Goal: Communication & Community: Answer question/provide support

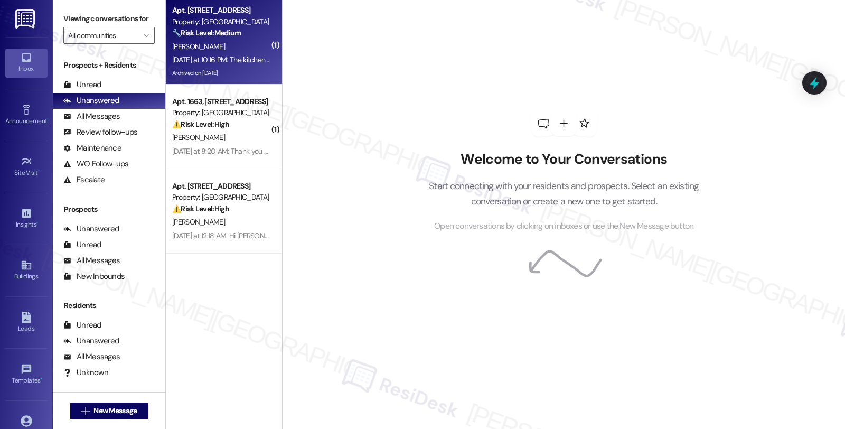
click at [238, 42] on div "[PERSON_NAME]" at bounding box center [221, 46] width 100 height 13
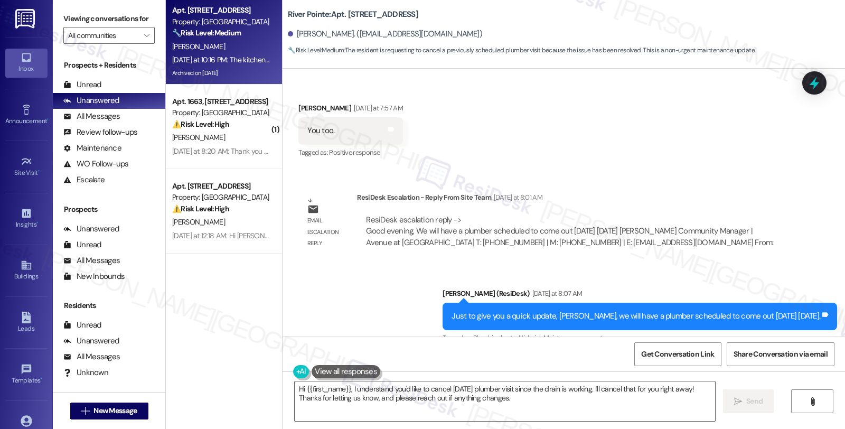
scroll to position [10671, 0]
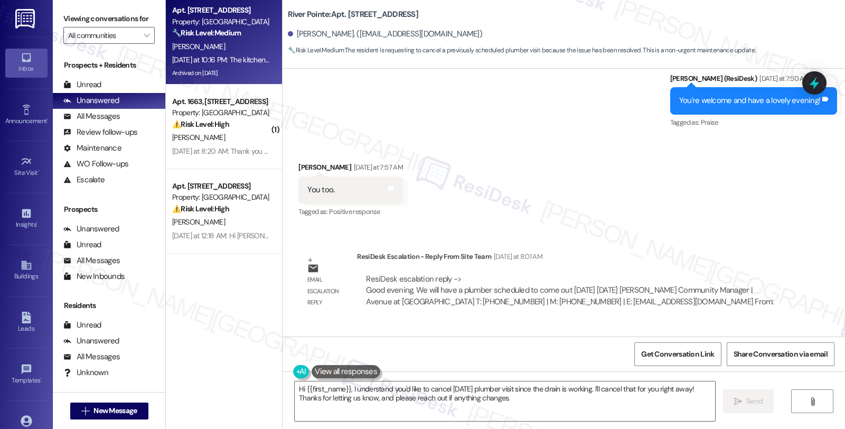
click at [349, 16] on b "River Pointe: Apt. [STREET_ADDRESS]" at bounding box center [353, 14] width 130 height 11
copy b "1341"
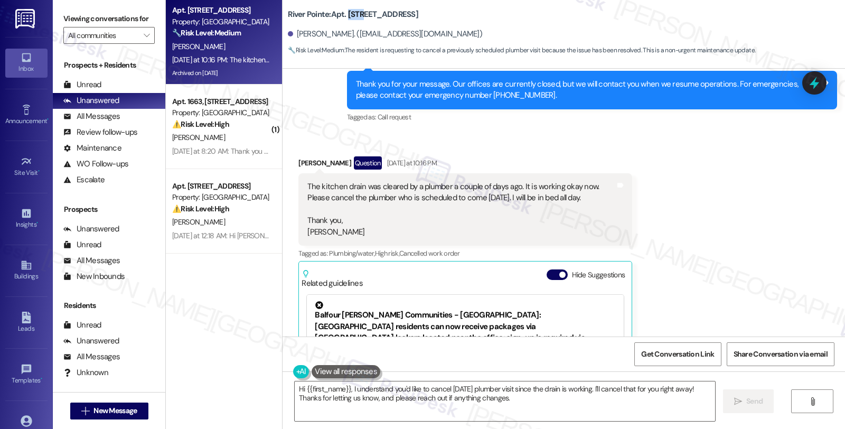
scroll to position [11199, 0]
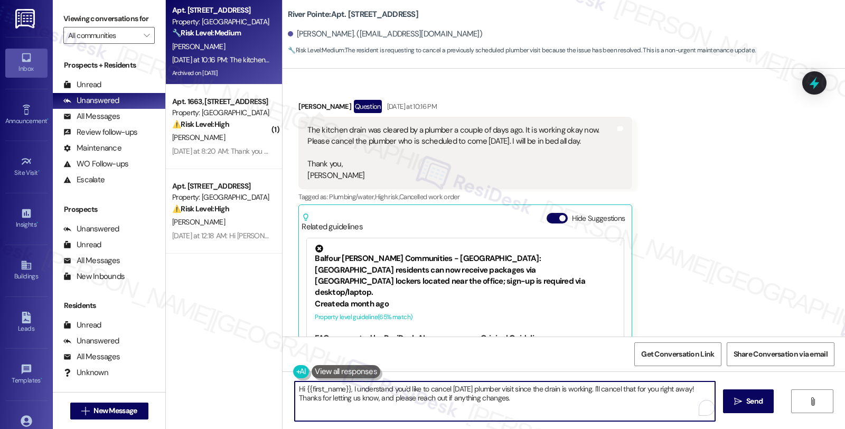
drag, startPoint x: 590, startPoint y: 386, endPoint x: 715, endPoint y: 369, distance: 125.3
click at [715, 369] on div "Lease started [DATE] 8:00 AM Announcement, sent via SMS [PERSON_NAME] (ResiDesk…" at bounding box center [564, 283] width 562 height 429
click at [497, 403] on textarea "Hi {{first_name}}, I understand you'd like to cancel [DATE] plumber visit since…" at bounding box center [505, 401] width 420 height 40
type textarea "Hi {{first_name}}, I understand you'd like to cancel [DATE] plumber visit since…"
click at [730, 402] on button " Send" at bounding box center [748, 401] width 51 height 24
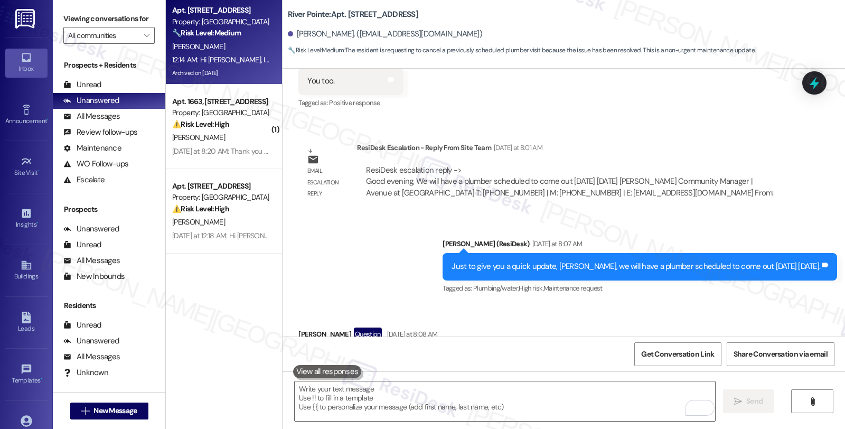
scroll to position [10756, 0]
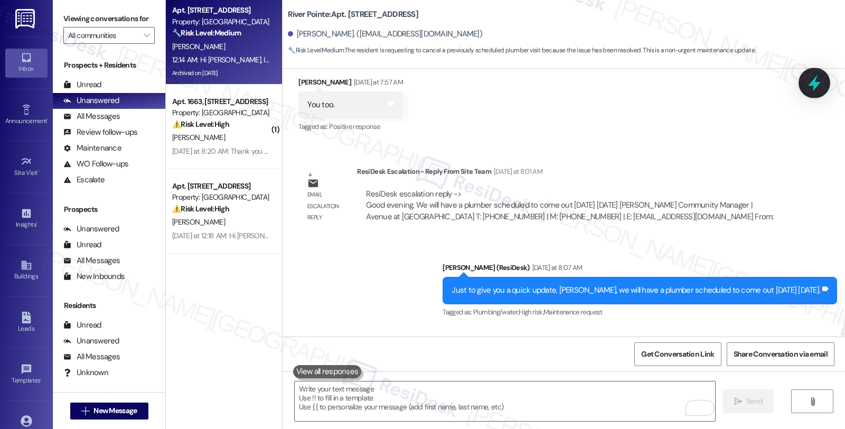
click at [816, 86] on icon at bounding box center [814, 83] width 13 height 16
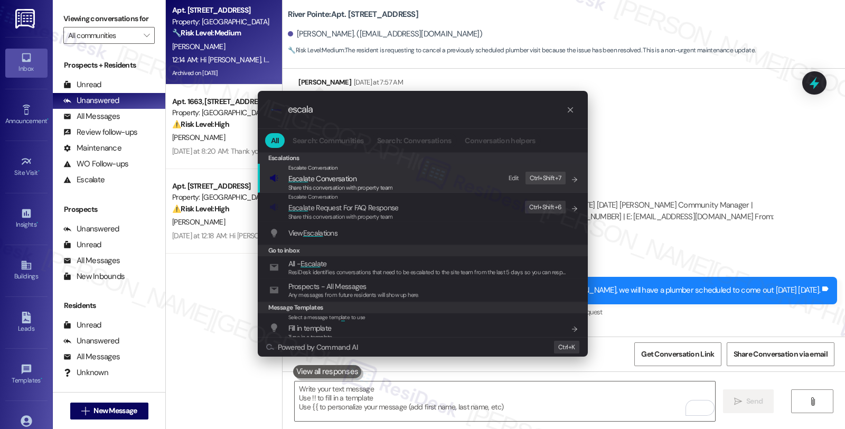
type input "escala"
click at [331, 180] on span "Escala te Conversation" at bounding box center [322, 179] width 68 height 10
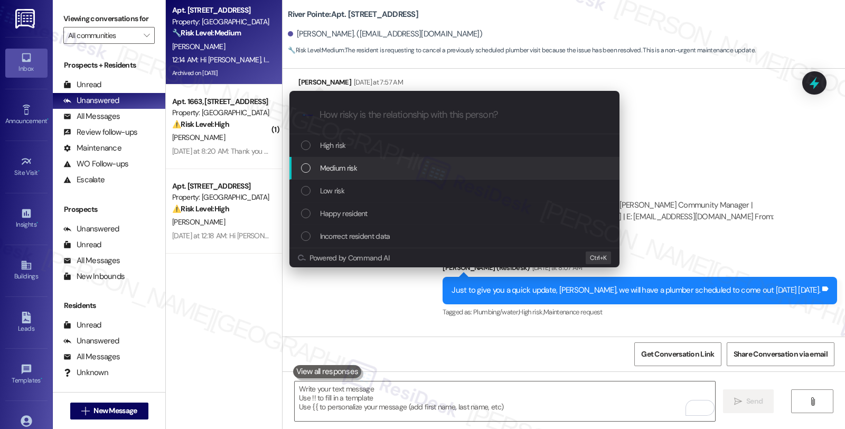
click at [333, 169] on span "Medium risk" at bounding box center [338, 168] width 37 height 12
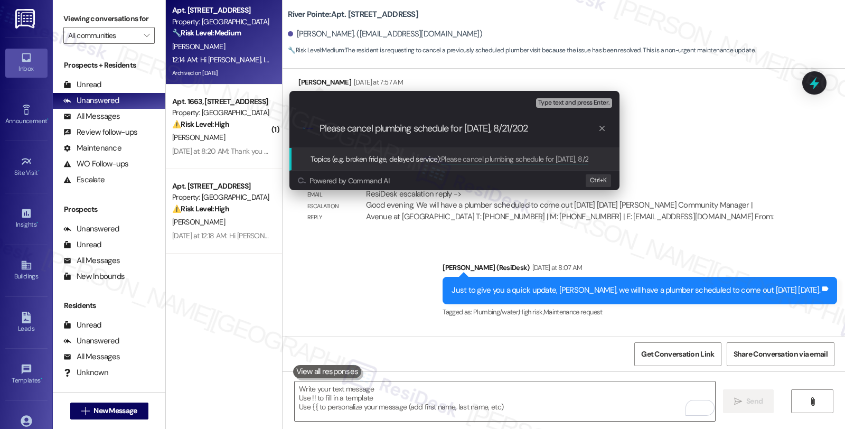
type input "Please cancel plumbing schedule for [DATE], [DATE]"
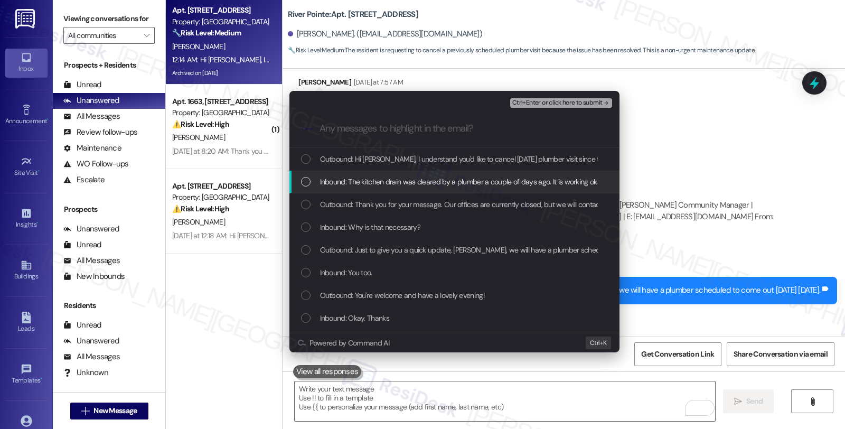
click at [370, 181] on span "Inbound: The kitchen drain was cleared by a plumber a couple of days ago. It is…" at bounding box center [643, 182] width 646 height 12
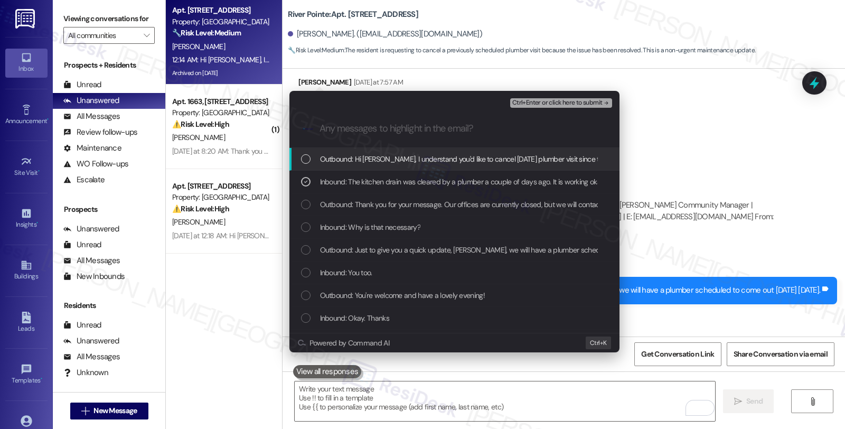
click at [530, 104] on span "Ctrl+Enter or click here to submit" at bounding box center [557, 102] width 90 height 7
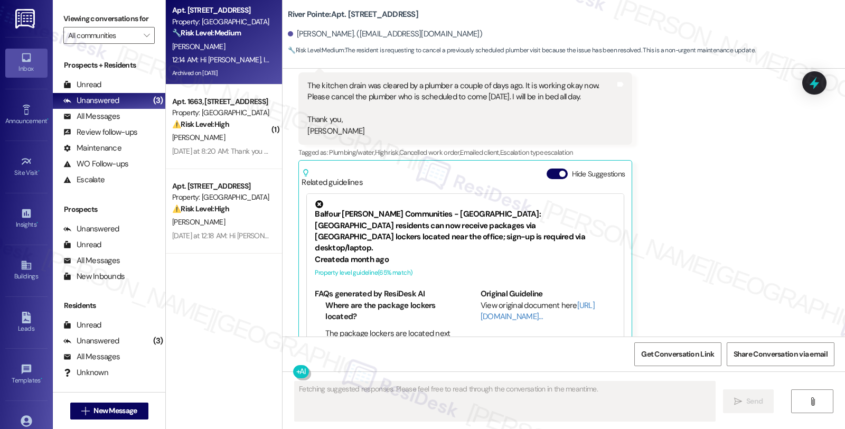
scroll to position [11300, 0]
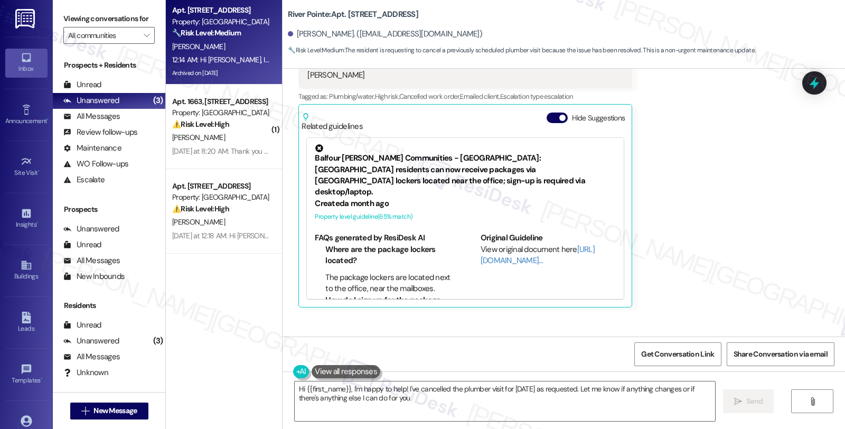
type textarea "Hi {{first_name}}, I'm happy to help! I've cancelled the plumber visit for [DAT…"
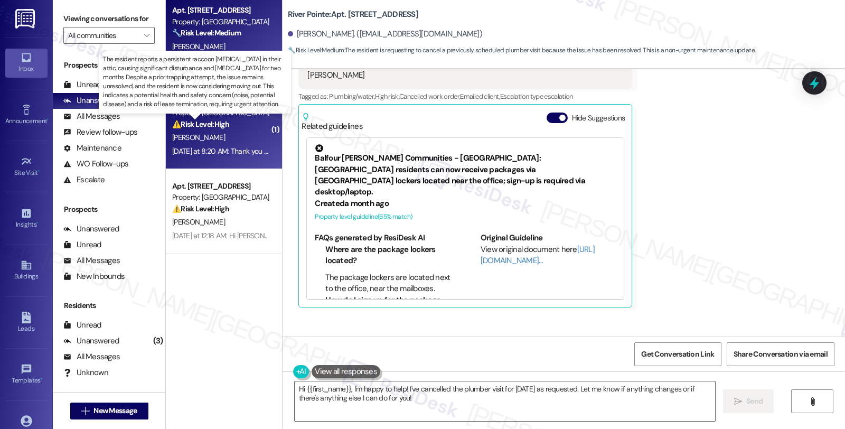
click at [223, 120] on strong "⚠️ Risk Level: High" at bounding box center [200, 124] width 57 height 10
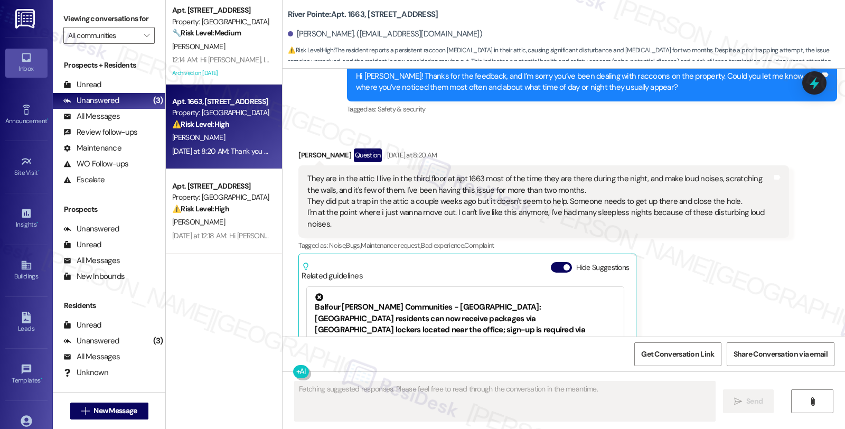
scroll to position [1971, 0]
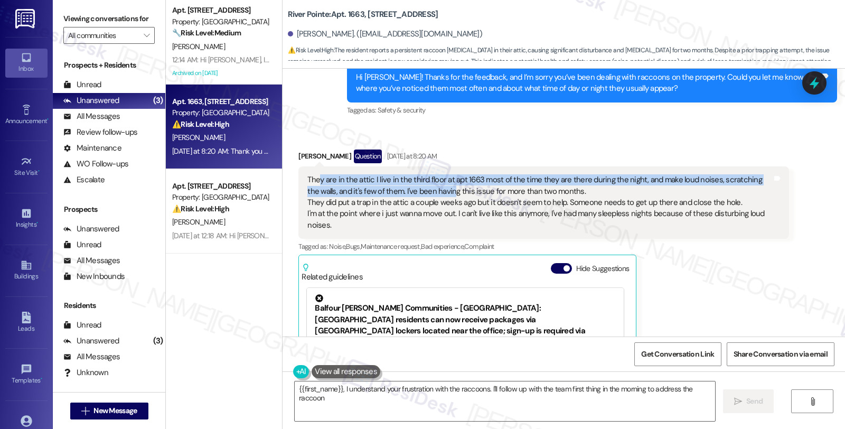
drag, startPoint x: 318, startPoint y: 169, endPoint x: 434, endPoint y: 182, distance: 116.4
click at [434, 182] on div "They are in the attic I live in the third floor at apt 1663 most of the time th…" at bounding box center [539, 202] width 464 height 57
type textarea "{{first_name}}, I understand your frustration with the raccoons. I'll follow up…"
click at [381, 174] on div "They are in the attic I live in the third floor at apt 1663 most of the time th…" at bounding box center [539, 202] width 464 height 57
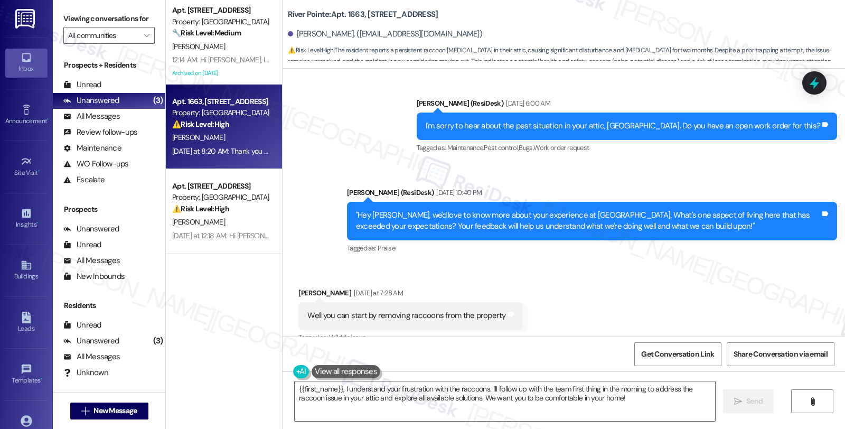
scroll to position [1878, 0]
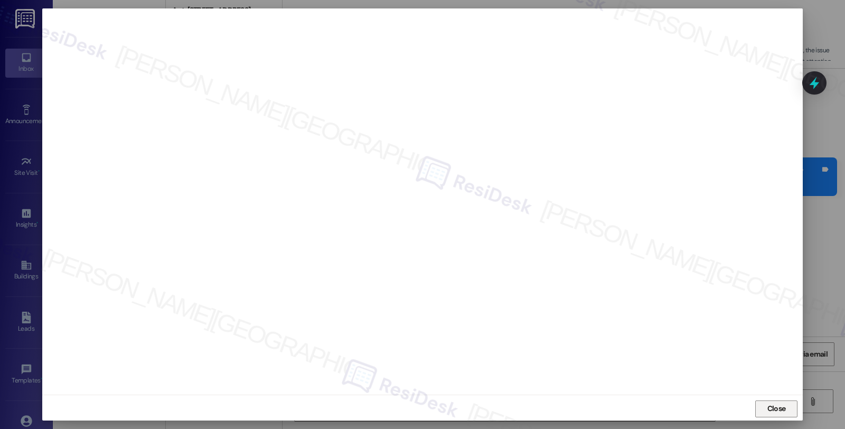
click at [775, 409] on span "Close" at bounding box center [776, 408] width 18 height 11
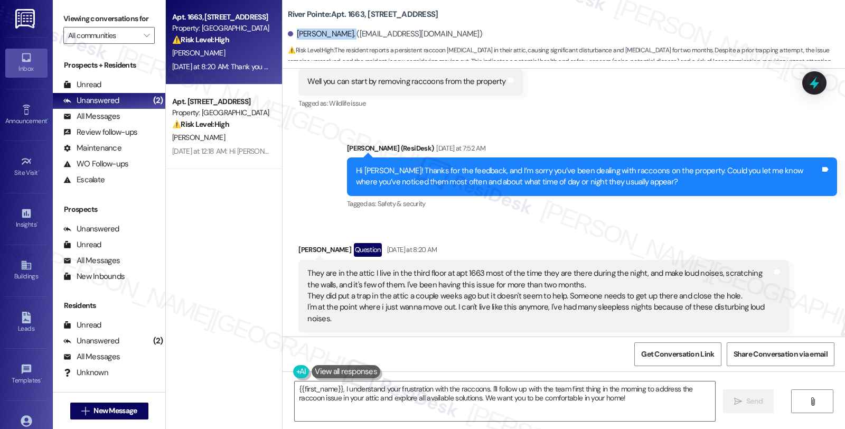
drag, startPoint x: 289, startPoint y: 35, endPoint x: 335, endPoint y: 38, distance: 46.1
click at [335, 38] on div "[PERSON_NAME]. ([EMAIL_ADDRESS][DOMAIN_NAME])" at bounding box center [385, 34] width 194 height 11
copy div "[PERSON_NAME]."
click at [814, 89] on icon at bounding box center [814, 83] width 13 height 16
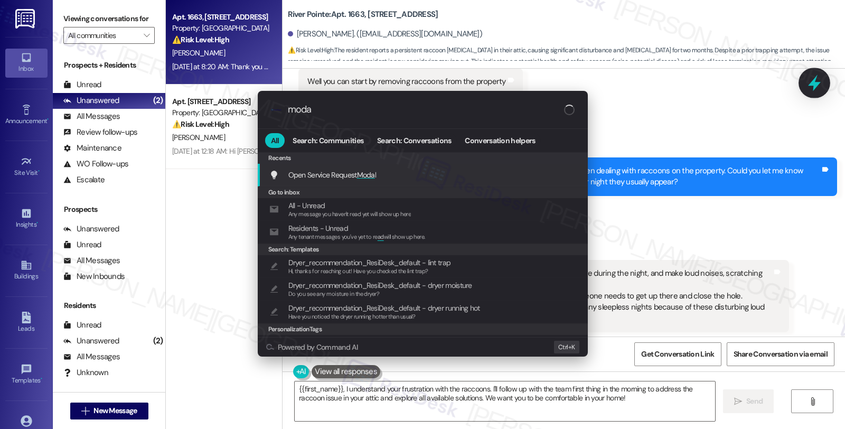
type input "modal"
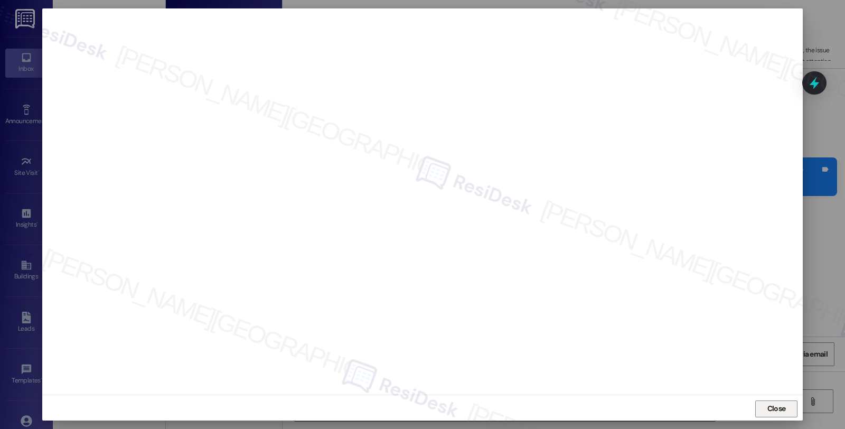
click at [778, 412] on span "Close" at bounding box center [776, 408] width 18 height 11
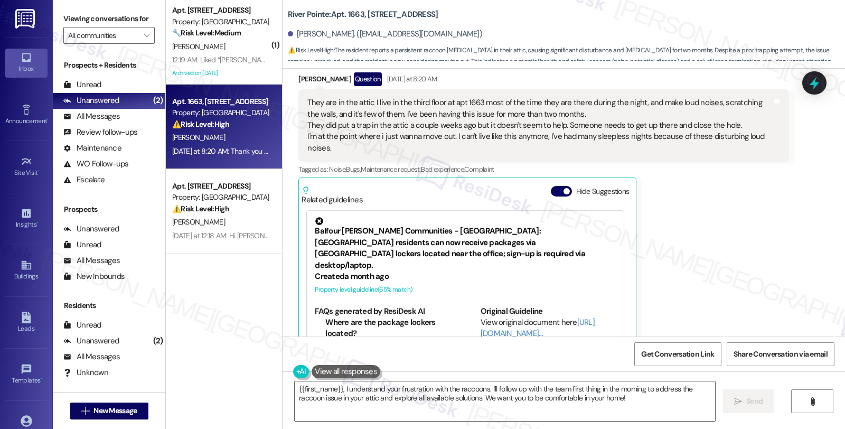
scroll to position [2054, 0]
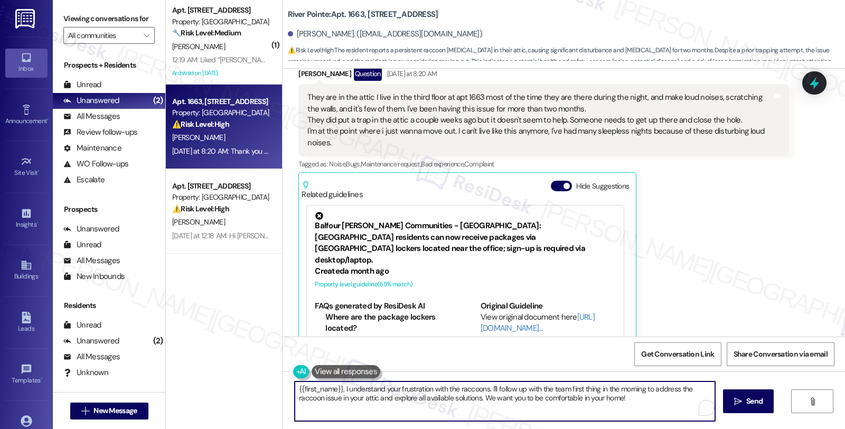
drag, startPoint x: 335, startPoint y: 391, endPoint x: 271, endPoint y: 386, distance: 63.6
click at [271, 386] on div "( 1 ) Apt. [STREET_ADDRESS] Property: River Pointe 🔧 Risk Level: Medium The res…" at bounding box center [505, 214] width 679 height 429
click at [434, 390] on textarea "I understand your frustration with the raccoons. I'll follow up with the team f…" at bounding box center [505, 401] width 420 height 40
paste textarea "{{first_name}}"
click at [485, 389] on textarea "I understand your frustration with the raccoons, {{first_name}}. I'll follow up…" at bounding box center [505, 401] width 420 height 40
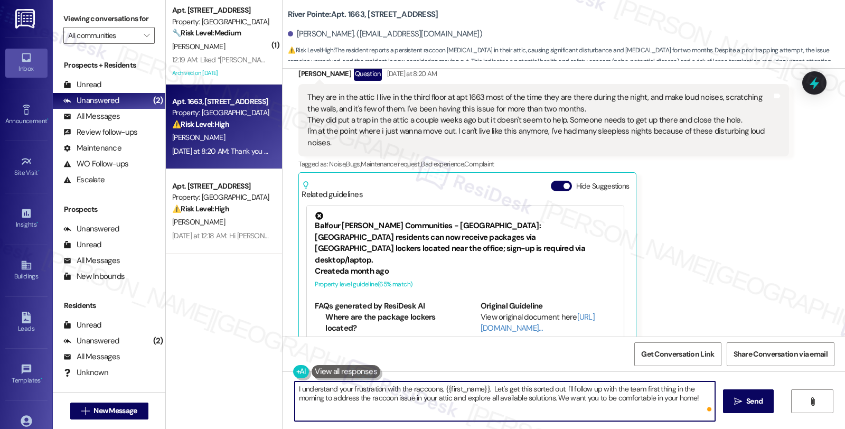
click at [561, 391] on textarea "I understand your frustration with the raccoons, {{first_name}}. Let's get this…" at bounding box center [505, 401] width 420 height 40
click at [439, 395] on textarea "I understand your frustration with the raccoons, {{first_name}}. Let's get this…" at bounding box center [505, 401] width 420 height 40
click at [561, 391] on textarea "I understand your frustration with the raccoons, {{first_name}}. Let's get this…" at bounding box center [505, 401] width 420 height 40
click at [694, 390] on textarea "I understand your frustration with the raccoons, {{first_name}}. Let's get this…" at bounding box center [505, 401] width 420 height 40
click at [432, 399] on textarea "I understand your frustration with the raccoons, {{first_name}}. Let's get this…" at bounding box center [505, 401] width 420 height 40
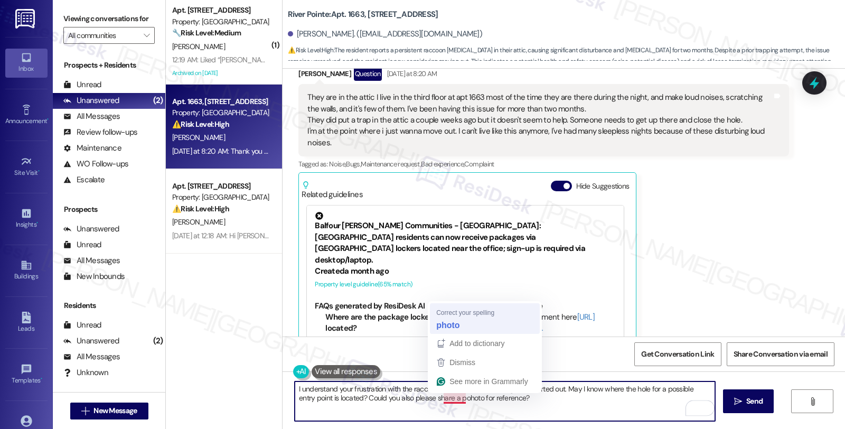
type textarea "I understand your frustration with the raccoons, {{first_name}}. Let's get this…"
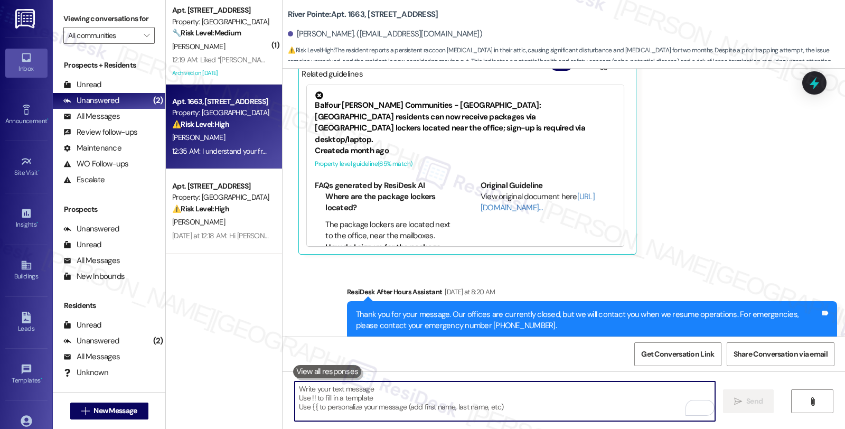
scroll to position [2274, 0]
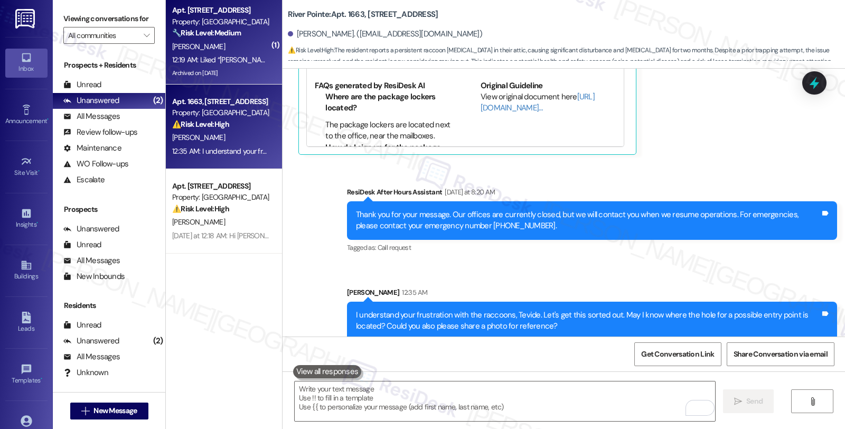
click at [252, 59] on div "12:19 AM: Liked “[PERSON_NAME] (River Pointe): Hi [PERSON_NAME], I understand y…" at bounding box center [542, 60] width 740 height 10
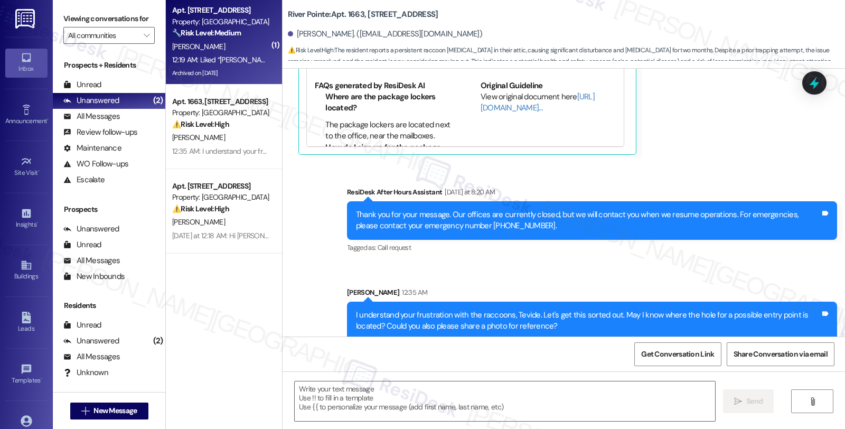
type textarea "Fetching suggested responses. Please feel free to read through the conversation…"
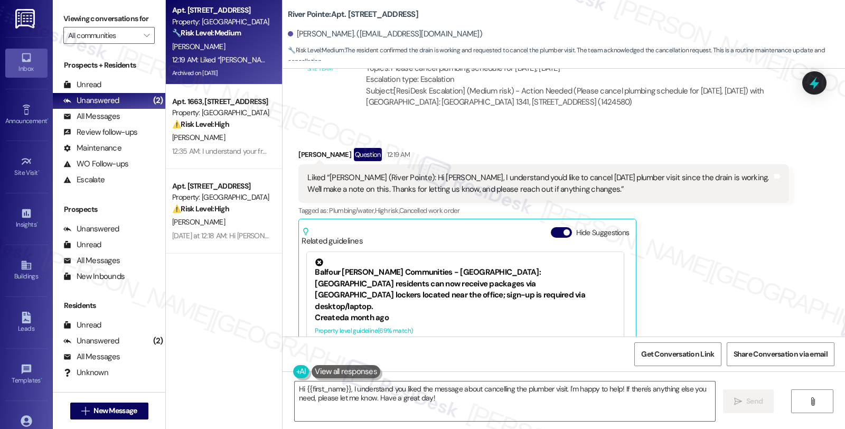
scroll to position [11564, 0]
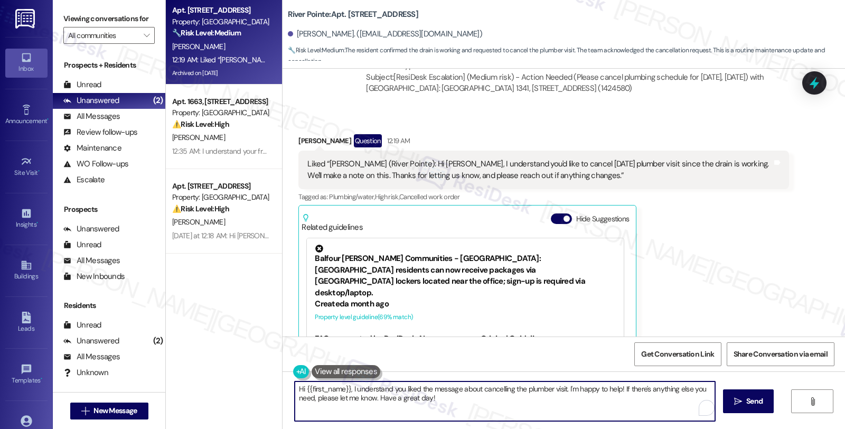
drag, startPoint x: 448, startPoint y: 397, endPoint x: 257, endPoint y: 352, distance: 196.5
click at [257, 352] on div "Apt. 1341, [STREET_ADDRESS] Property: River Pointe 🔧 Risk Level: Medium The res…" at bounding box center [505, 214] width 679 height 429
click at [344, 405] on textarea "Hi {{first_name}}, I understand you liked the message about cancelling the plum…" at bounding box center [505, 401] width 420 height 40
drag, startPoint x: 371, startPoint y: 398, endPoint x: 261, endPoint y: 379, distance: 111.0
click at [261, 379] on div "Apt. 1341, [STREET_ADDRESS] Property: River Pointe 🔧 Risk Level: Medium The res…" at bounding box center [505, 214] width 679 height 429
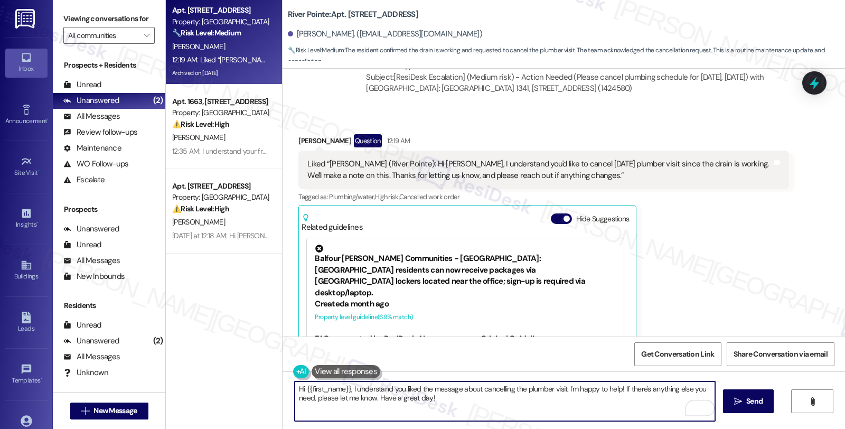
type textarea "Have a great day!"
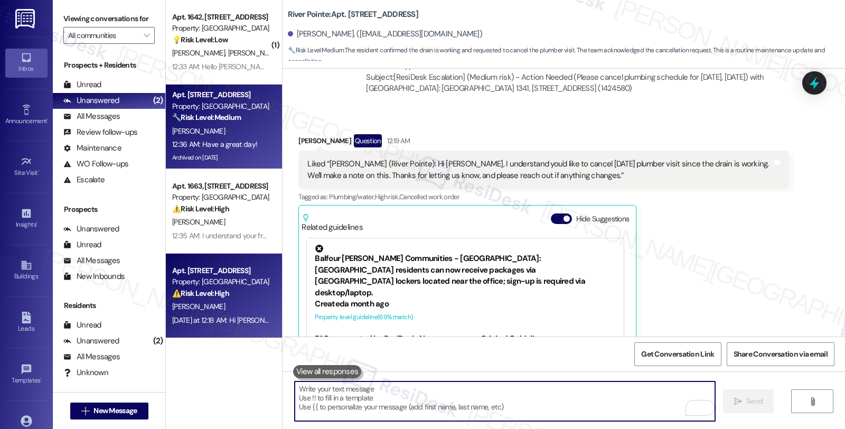
click at [237, 297] on div "⚠️ Risk Level: High The resident is expressing significant dissatisfaction with…" at bounding box center [221, 293] width 98 height 11
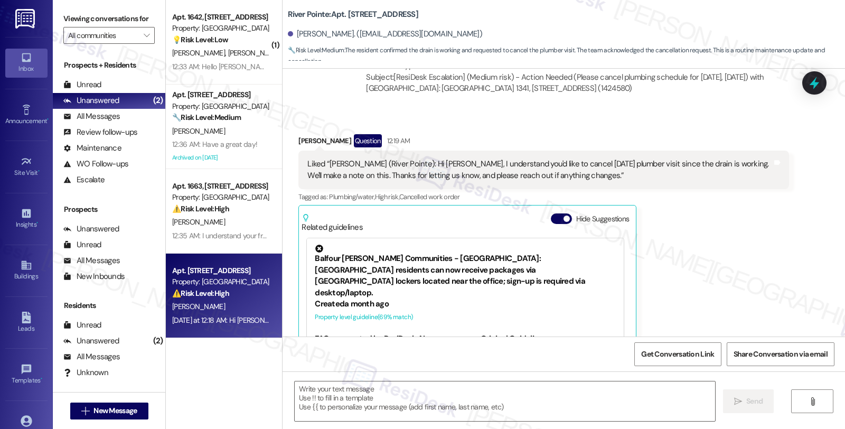
type textarea "Fetching suggested responses. Please feel free to read through the conversation…"
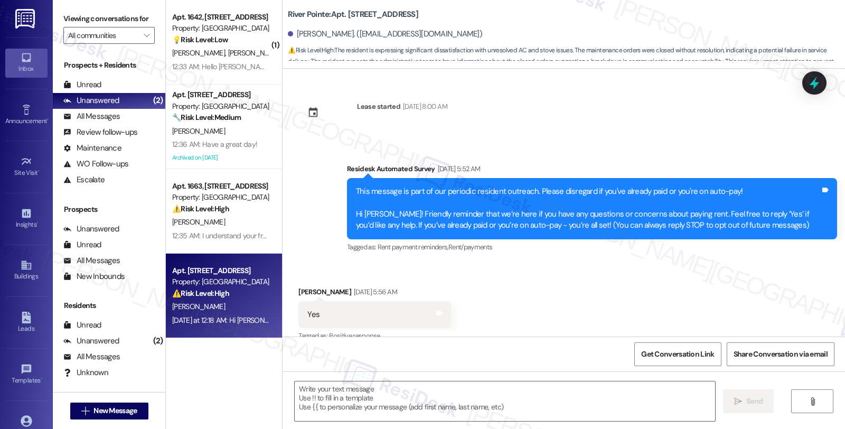
scroll to position [8684, 0]
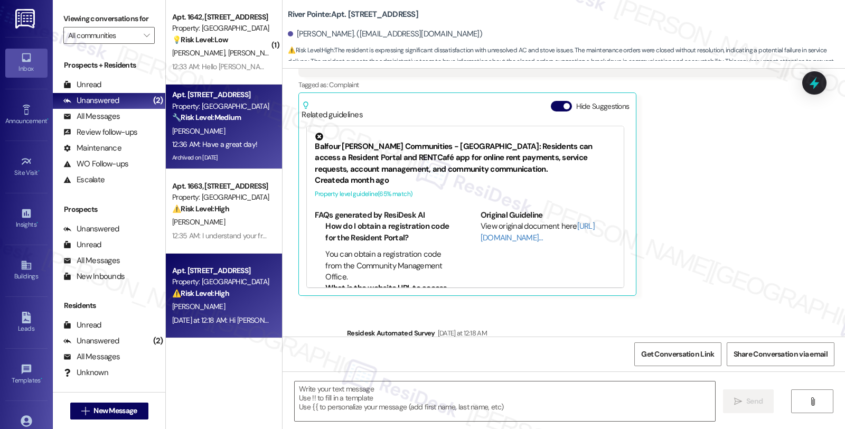
type textarea "Fetching suggested responses. Please feel free to read through the conversation…"
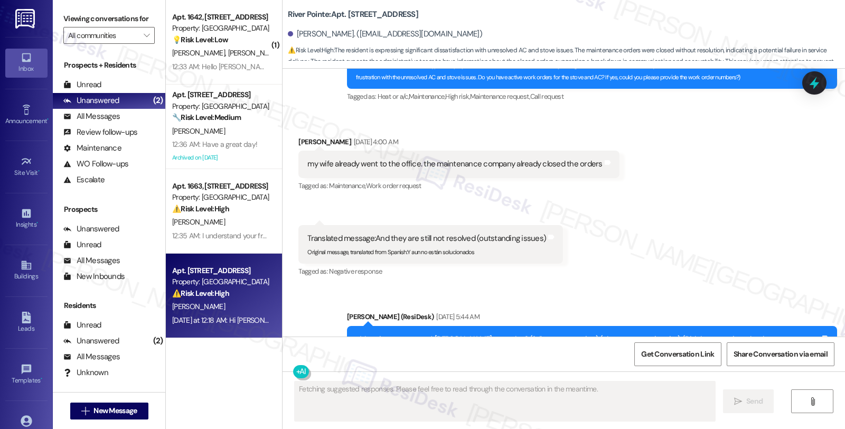
scroll to position [8273, 0]
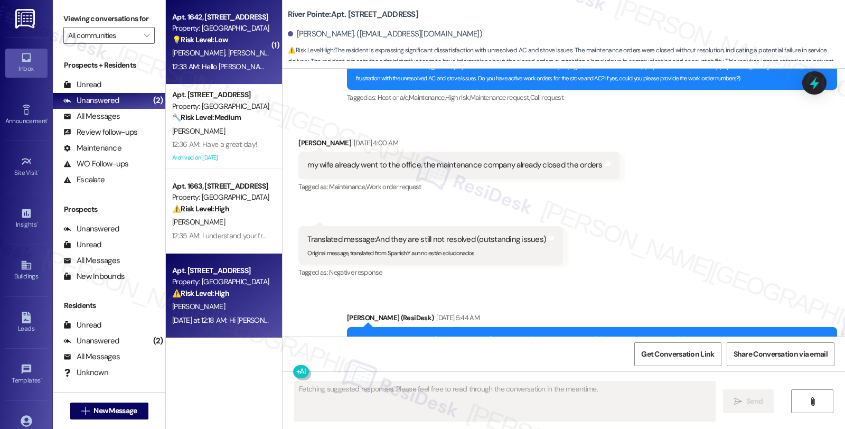
click at [232, 35] on div "💡 Risk Level: Low The resident is inquiring about advertising their nail busine…" at bounding box center [221, 39] width 98 height 11
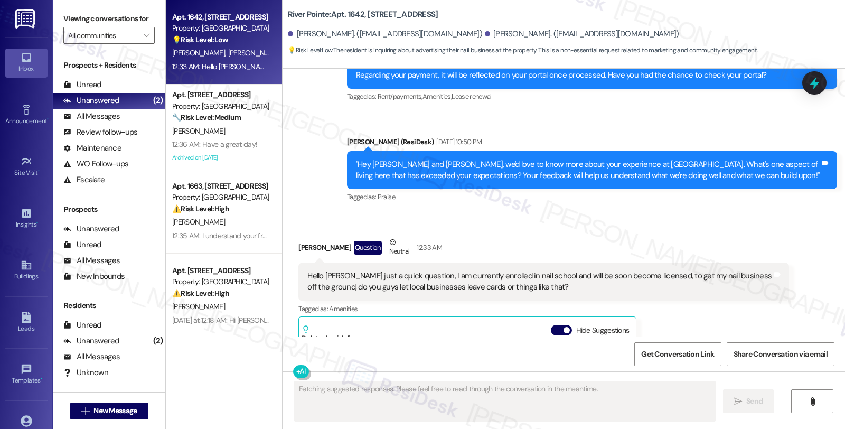
scroll to position [6211, 0]
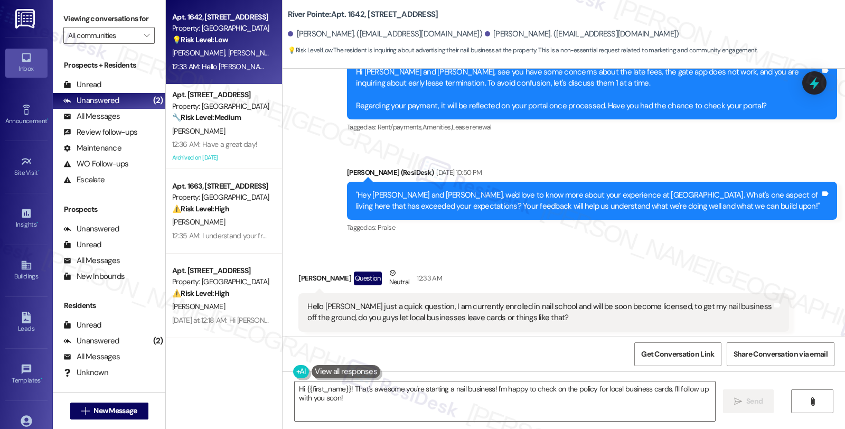
click at [298, 267] on div "[PERSON_NAME] Question Neutral 12:33 AM" at bounding box center [543, 280] width 490 height 26
copy div "[PERSON_NAME]"
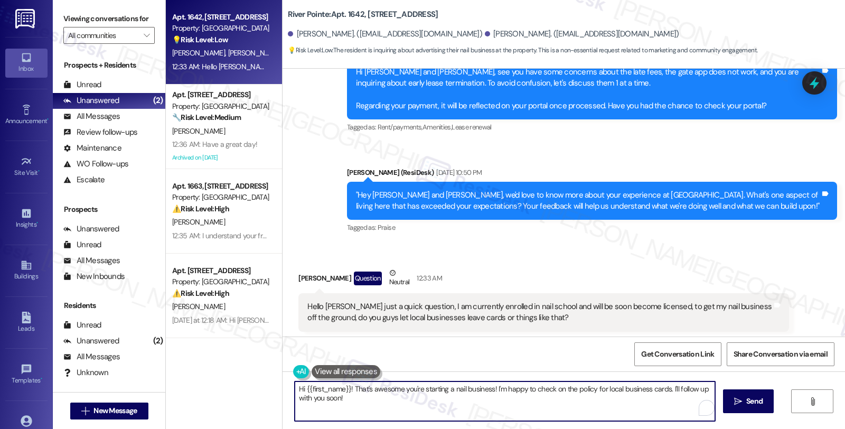
drag, startPoint x: 299, startPoint y: 388, endPoint x: 344, endPoint y: 389, distance: 44.9
click at [344, 389] on textarea "Hi {{first_name}}! That's awesome you're starting a nail business! I'm happy to…" at bounding box center [505, 401] width 420 height 40
paste textarea "[PERSON_NAME]"
drag, startPoint x: 319, startPoint y: 399, endPoint x: 277, endPoint y: 398, distance: 41.8
click at [283, 398] on div "Hi [PERSON_NAME], that's awesome you're starting a nail business! I'm happy to …" at bounding box center [564, 410] width 562 height 79
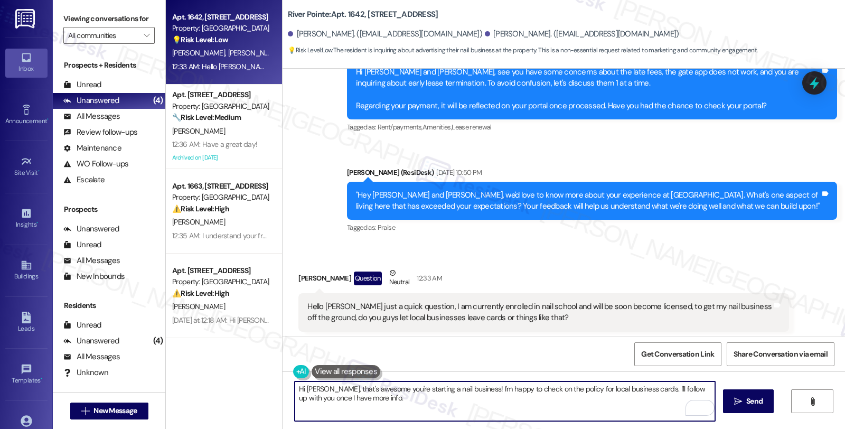
click at [405, 407] on textarea "Hi [PERSON_NAME], that's awesome you're starting a nail business! I'm happy to …" at bounding box center [505, 401] width 420 height 40
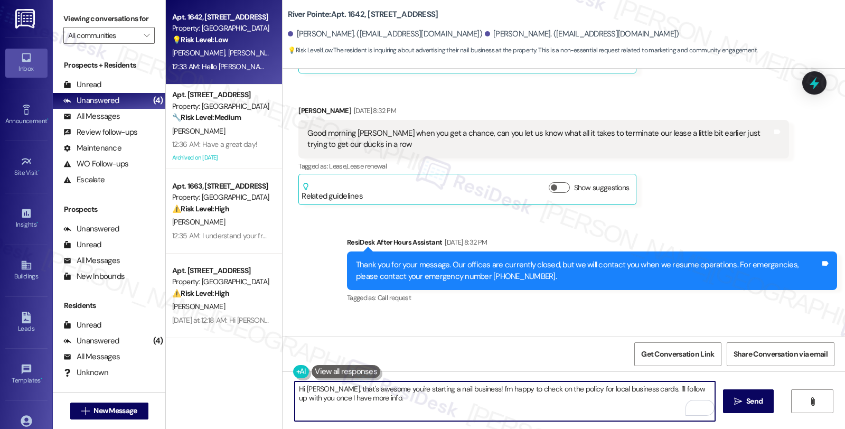
scroll to position [5976, 0]
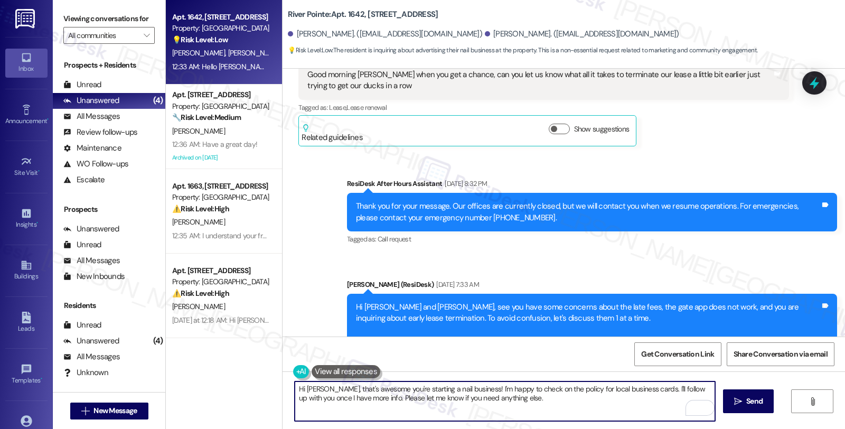
drag, startPoint x: 425, startPoint y: 398, endPoint x: 604, endPoint y: 414, distance: 180.2
click at [604, 414] on textarea "Hi [PERSON_NAME], that's awesome you're starting a nail business! I'm happy to …" at bounding box center [505, 401] width 420 height 40
type textarea "Hi [PERSON_NAME], that's awesome you're starting a nail business! I'm happy to …"
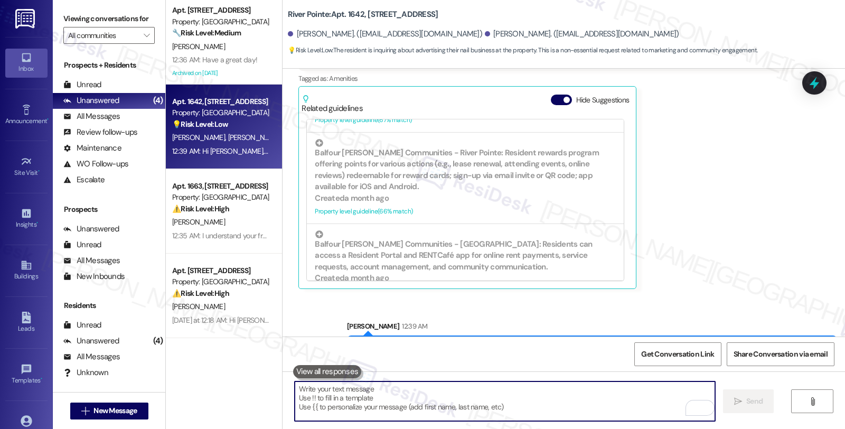
scroll to position [6355, 0]
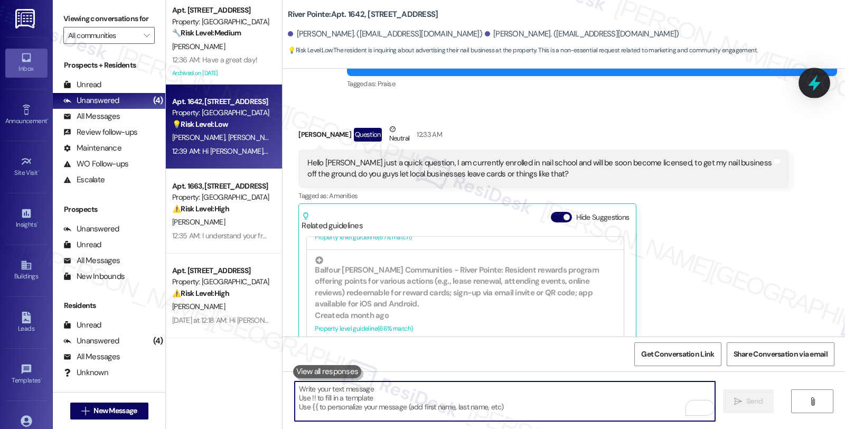
click at [818, 81] on icon at bounding box center [814, 83] width 18 height 18
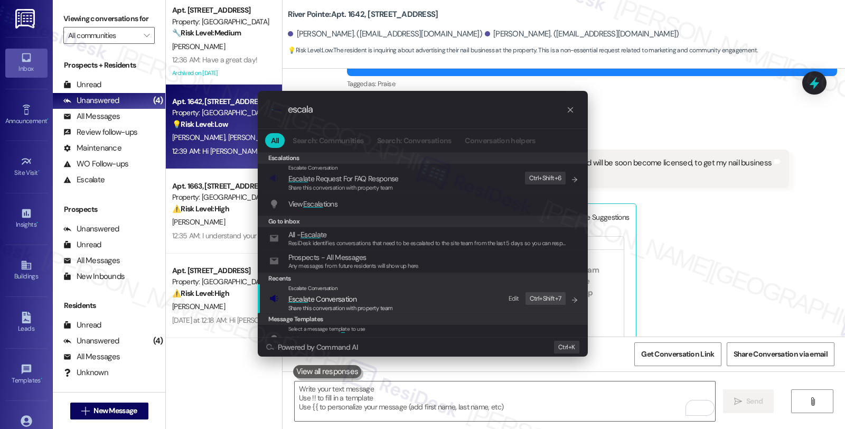
type input "escala"
click at [343, 300] on span "Escala te Conversation" at bounding box center [322, 299] width 68 height 10
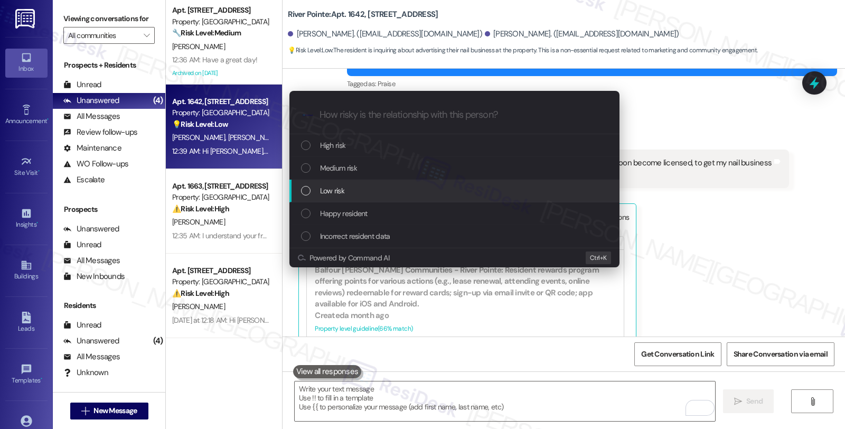
click at [328, 194] on span "Low risk" at bounding box center [332, 191] width 24 height 12
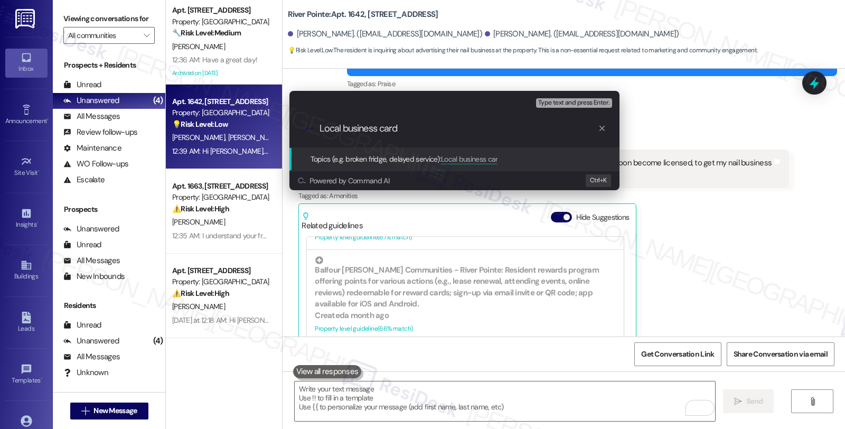
type input "Local business cards"
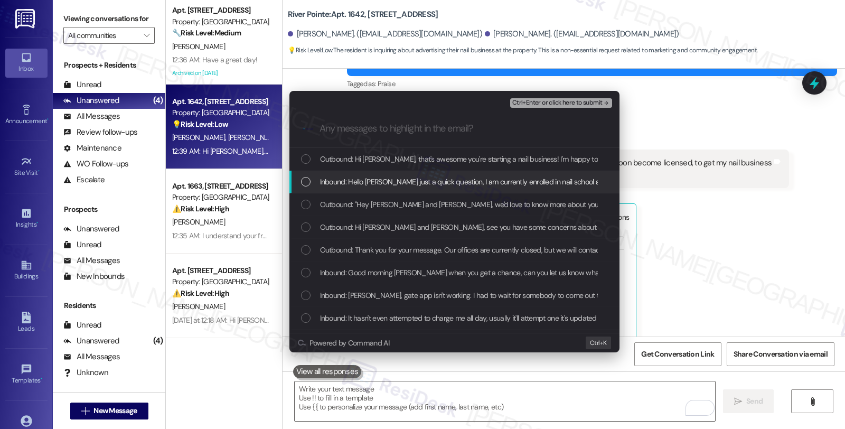
click at [350, 180] on span "Inbound: Hello [PERSON_NAME] just a quick question, I am currently enrolled in …" at bounding box center [667, 182] width 694 height 12
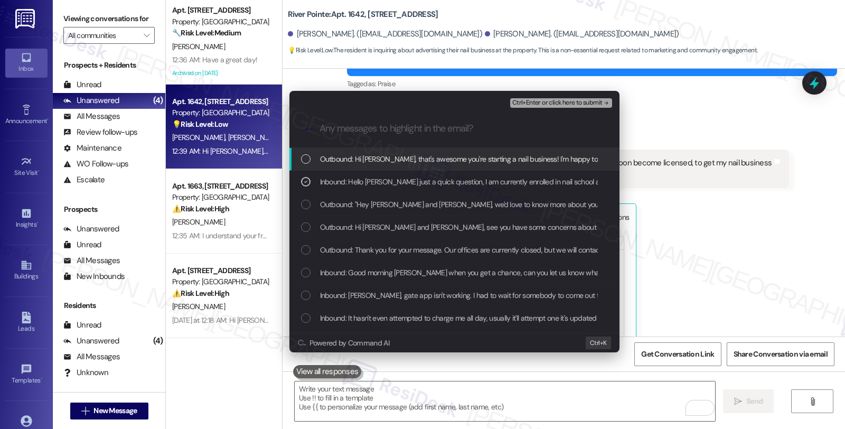
click at [540, 106] on span "Ctrl+Enter or click here to submit" at bounding box center [557, 102] width 90 height 7
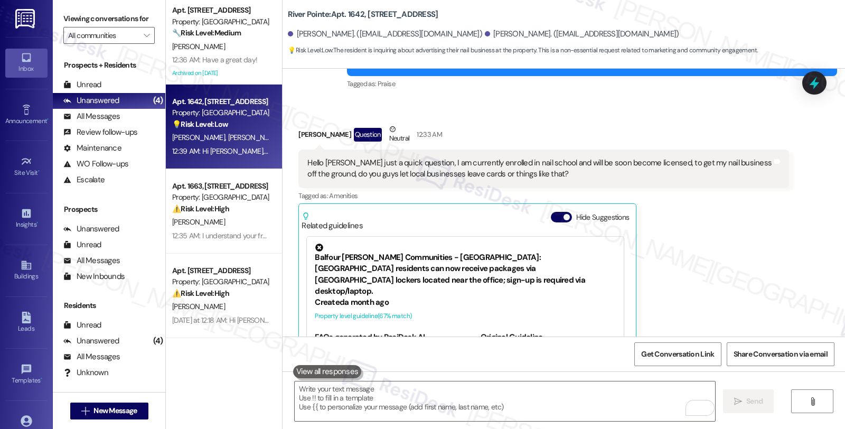
scroll to position [6472, 0]
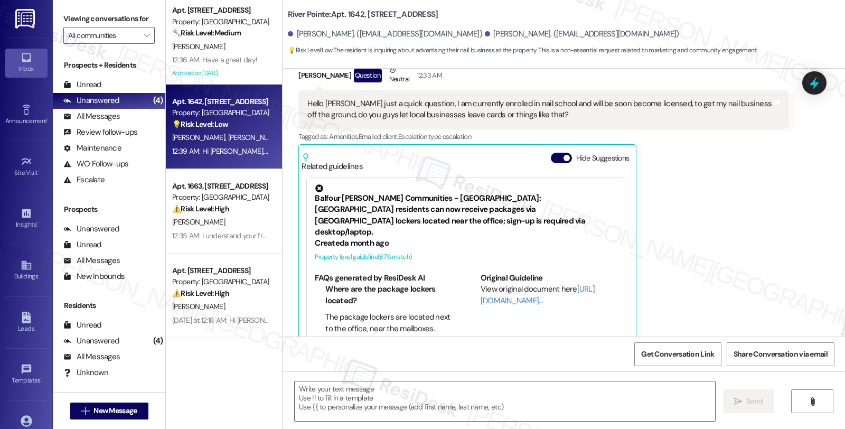
type textarea "Fetching suggested responses. Please feel free to read through the conversation…"
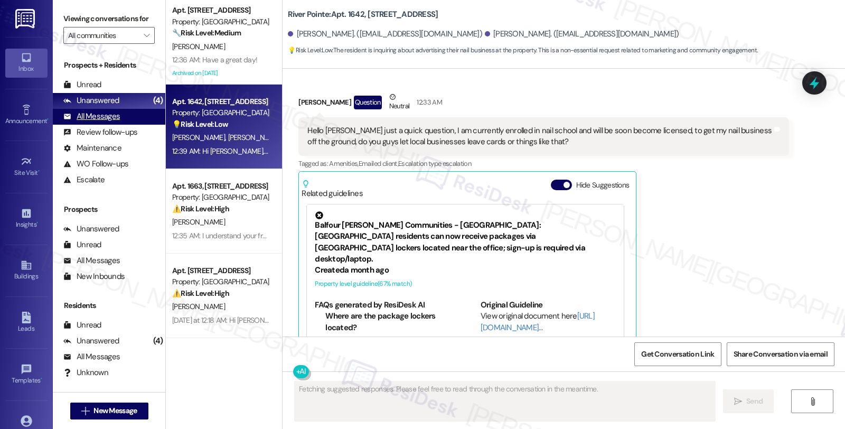
click at [102, 122] on div "All Messages" at bounding box center [91, 116] width 57 height 11
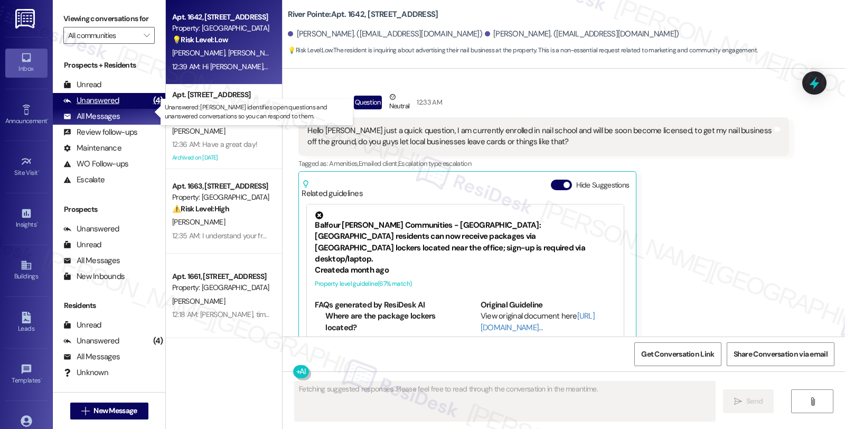
click at [125, 109] on div "Unanswered (4)" at bounding box center [109, 101] width 112 height 16
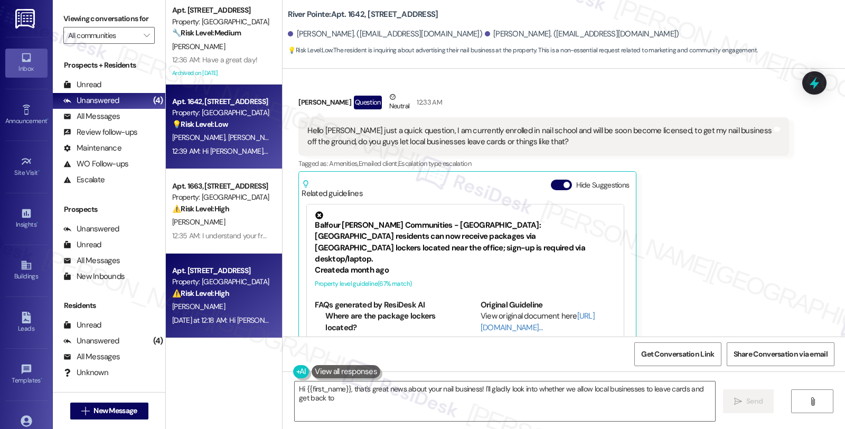
type textarea "Hi {{first_name}}, that's great news about your nail business! I'll gladly look…"
click at [236, 274] on div "Apt. [STREET_ADDRESS]" at bounding box center [221, 270] width 98 height 11
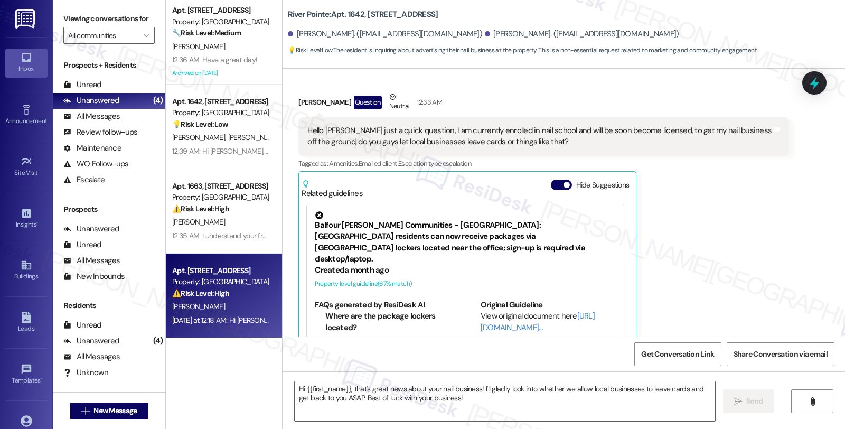
type textarea "Fetching suggested responses. Please feel free to read through the conversation…"
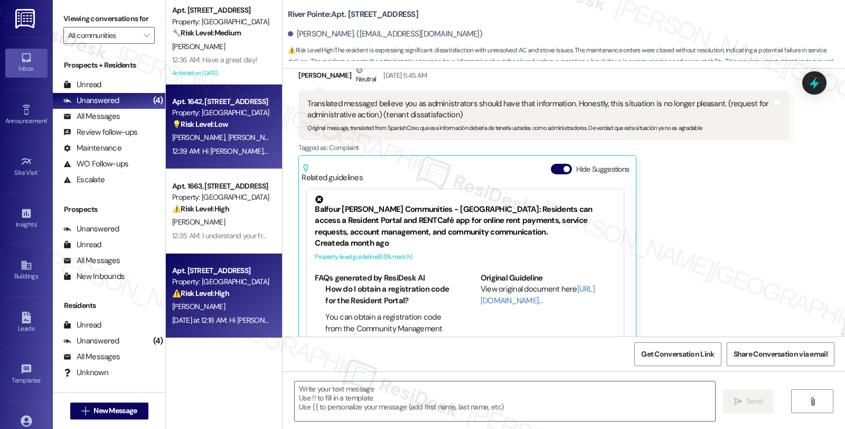
type textarea "Fetching suggested responses. Please feel free to read through the conversation…"
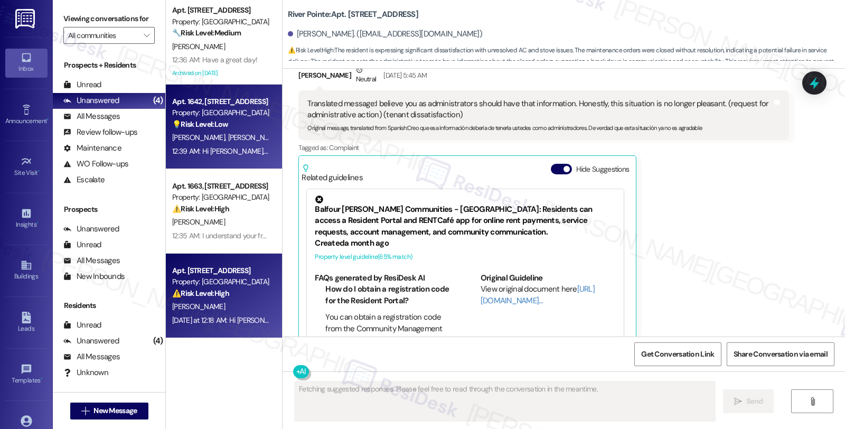
scroll to position [8583, 0]
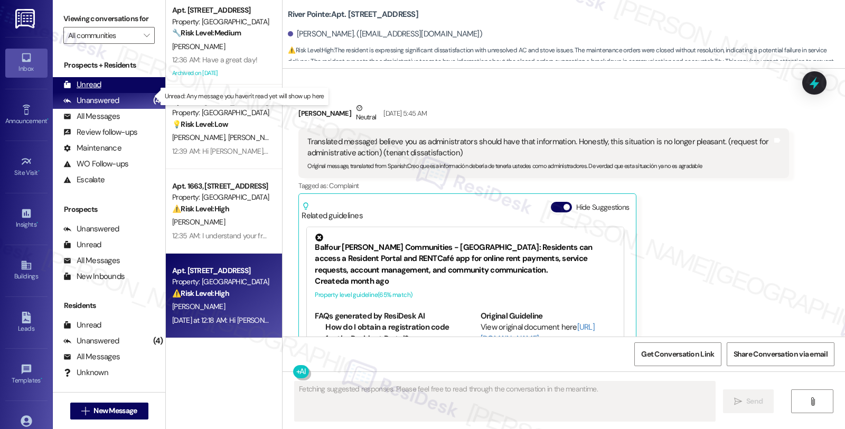
click at [115, 93] on div "Unread (0)" at bounding box center [109, 85] width 112 height 16
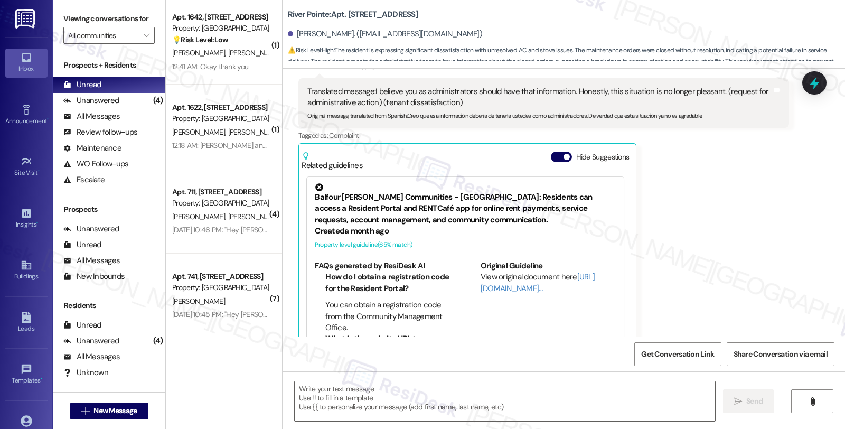
type textarea "Fetching suggested responses. Please feel free to read through the conversation…"
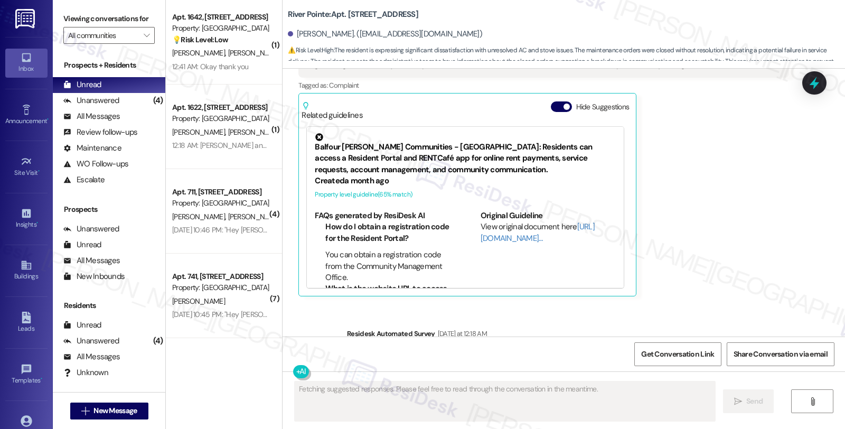
scroll to position [8684, 0]
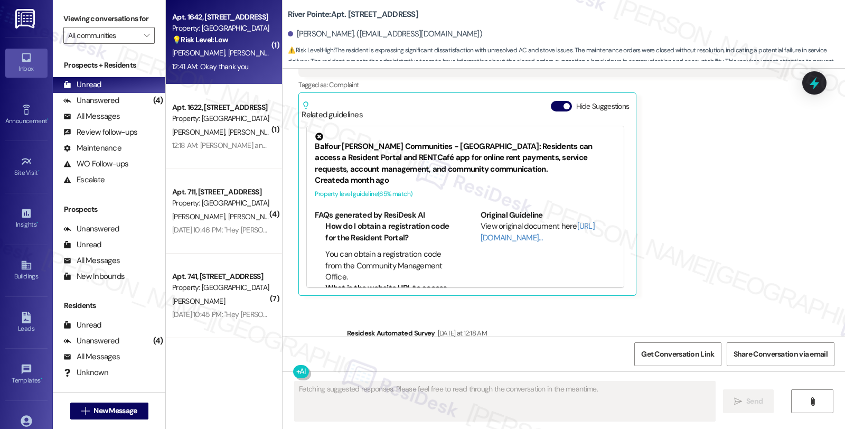
click at [259, 45] on div "Apt. 1642, [STREET_ADDRESS] Property: River Pointe 💡 Risk Level: Low The reside…" at bounding box center [221, 29] width 100 height 36
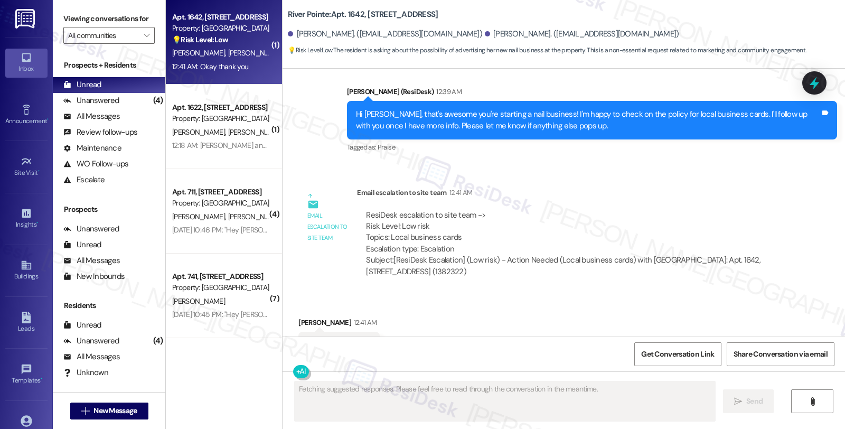
scroll to position [6536, 0]
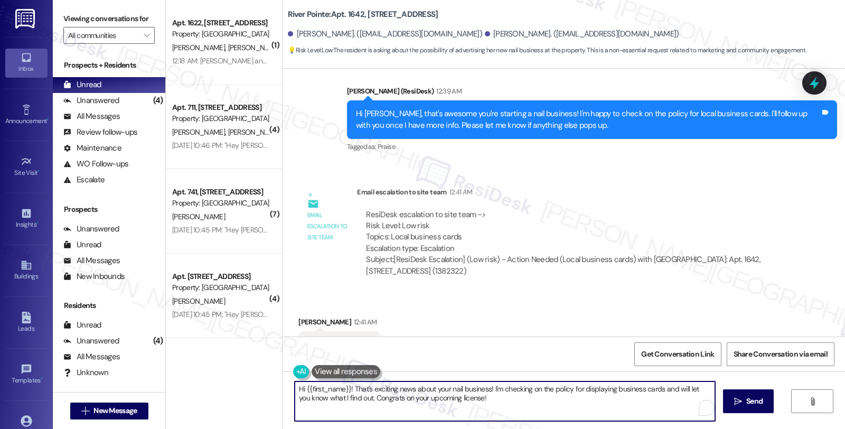
drag, startPoint x: 325, startPoint y: 382, endPoint x: 279, endPoint y: 373, distance: 47.4
click at [283, 373] on div "Hi {{first_name}}! That's exciting news about your nail business! I'm checking …" at bounding box center [564, 410] width 562 height 79
type textarea "You're welcome."
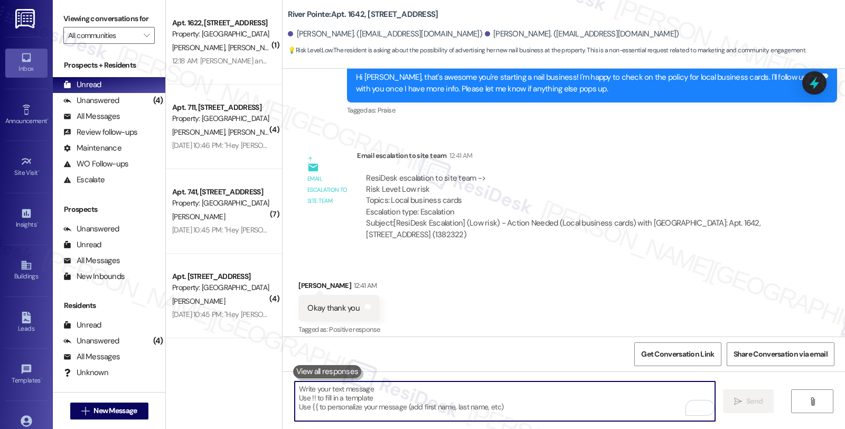
scroll to position [6609, 0]
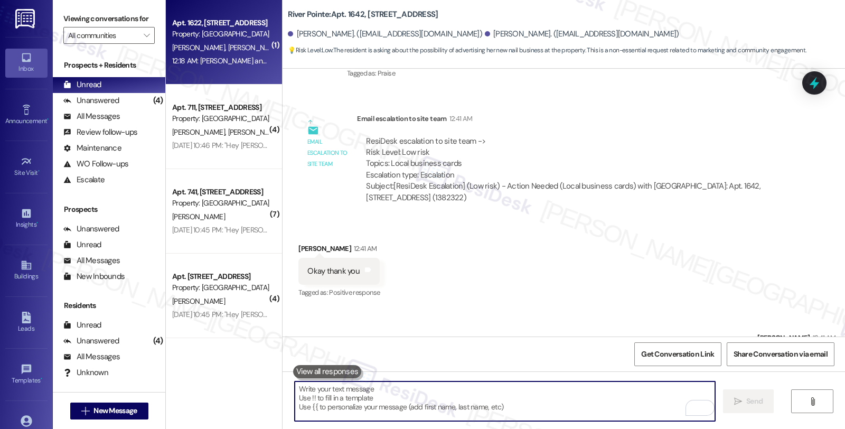
click at [248, 59] on div "12:18 AM: [PERSON_NAME] and [PERSON_NAME], time flies in great company! We're g…" at bounding box center [520, 61] width 697 height 10
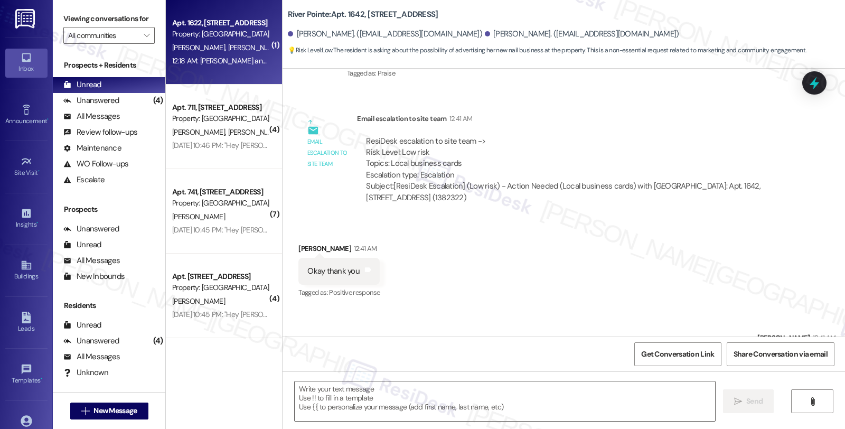
type textarea "Fetching suggested responses. Please feel free to read through the conversation…"
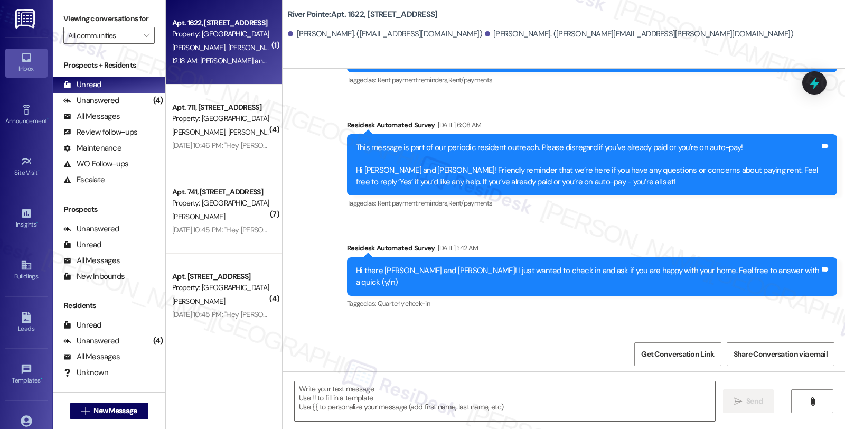
type textarea "Fetching suggested responses. Please feel free to read through the conversation…"
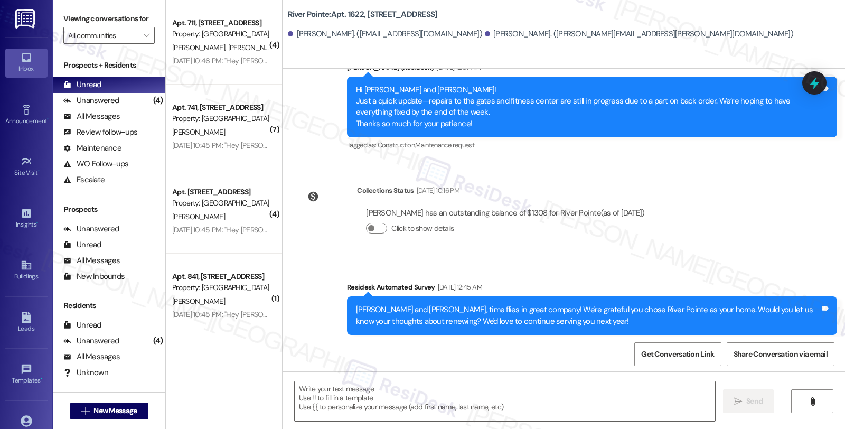
scroll to position [1499, 0]
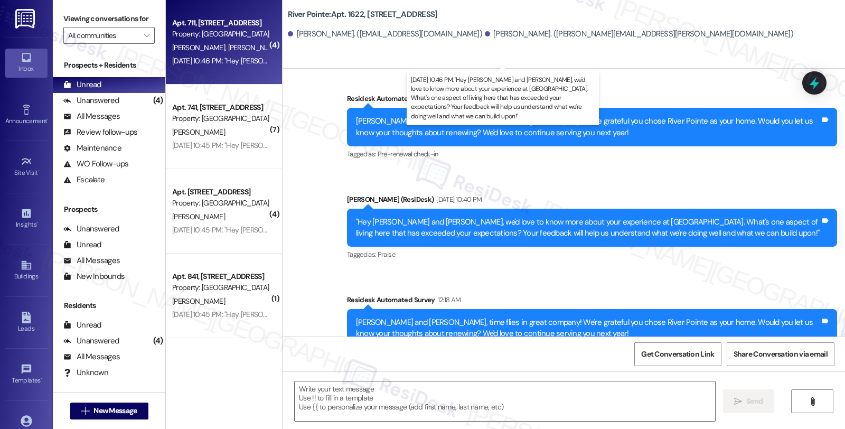
click at [207, 60] on div "[DATE] 10:46 PM: "Hey [PERSON_NAME] and [PERSON_NAME], we'd love to know more a…" at bounding box center [627, 61] width 911 height 10
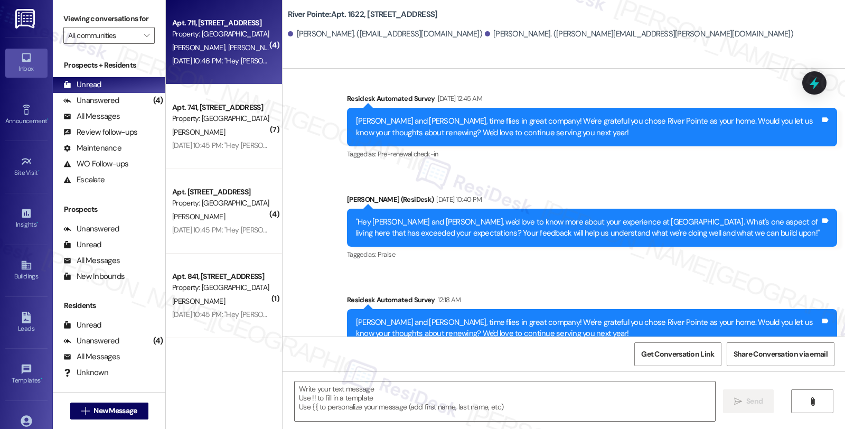
type textarea "Fetching suggested responses. Please feel free to read through the conversation…"
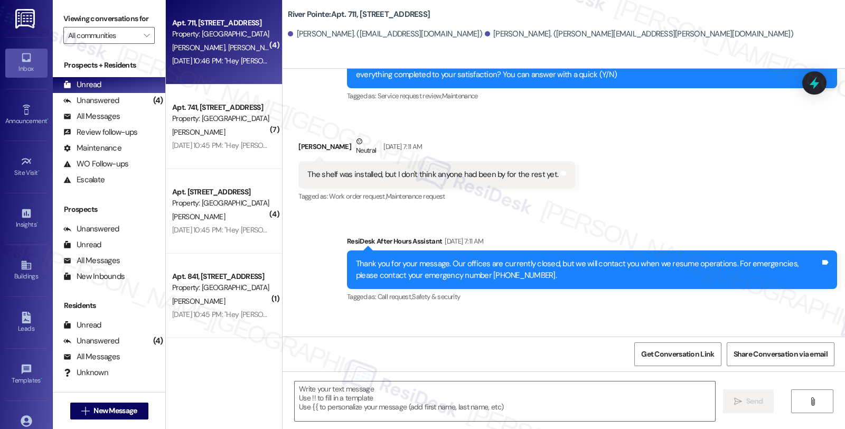
type textarea "Fetching suggested responses. Please feel free to read through the conversation…"
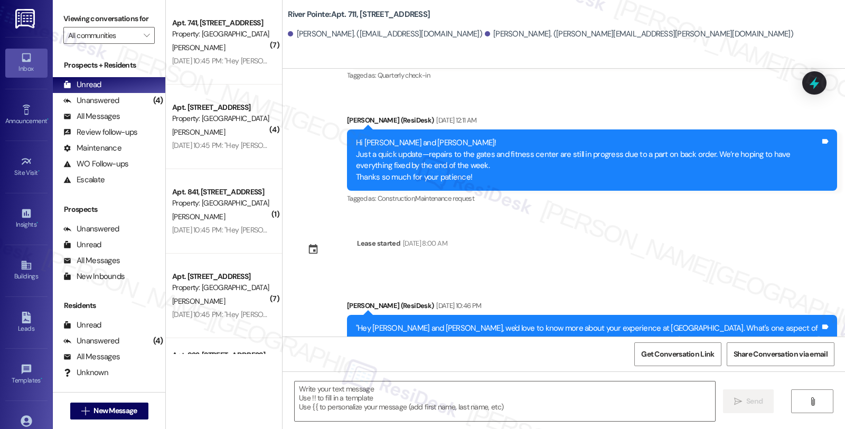
scroll to position [2358, 0]
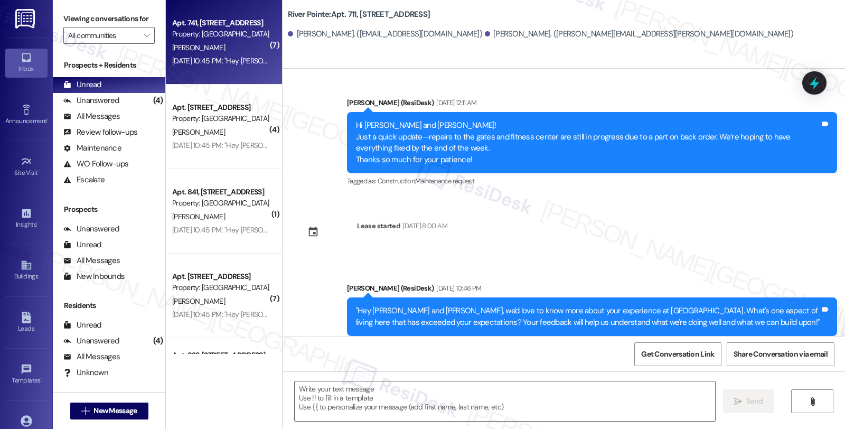
click at [223, 44] on div "[PERSON_NAME]" at bounding box center [221, 47] width 100 height 13
type textarea "Fetching suggested responses. Please feel free to read through the conversation…"
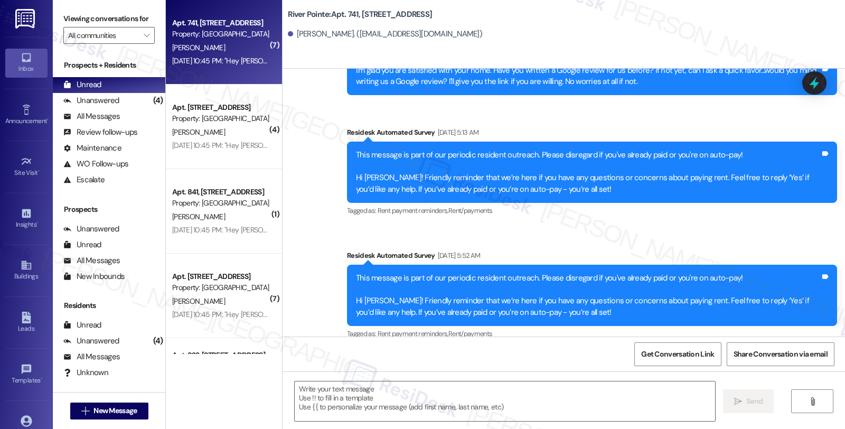
type textarea "Fetching suggested responses. Please feel free to read through the conversation…"
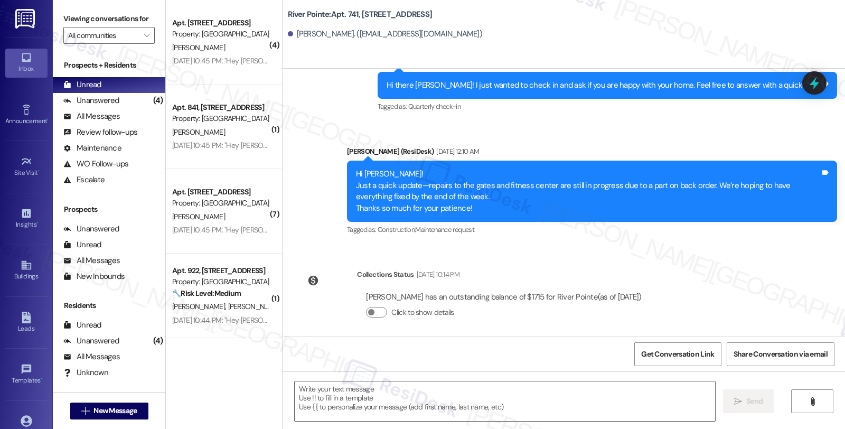
scroll to position [3251, 0]
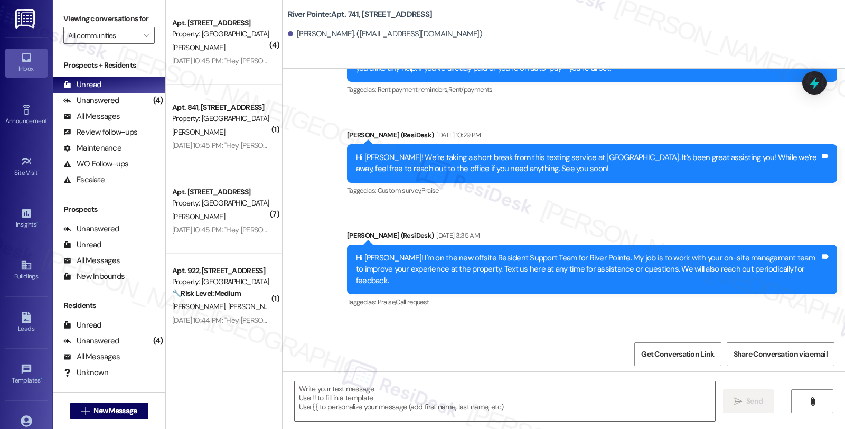
scroll to position [2723, 0]
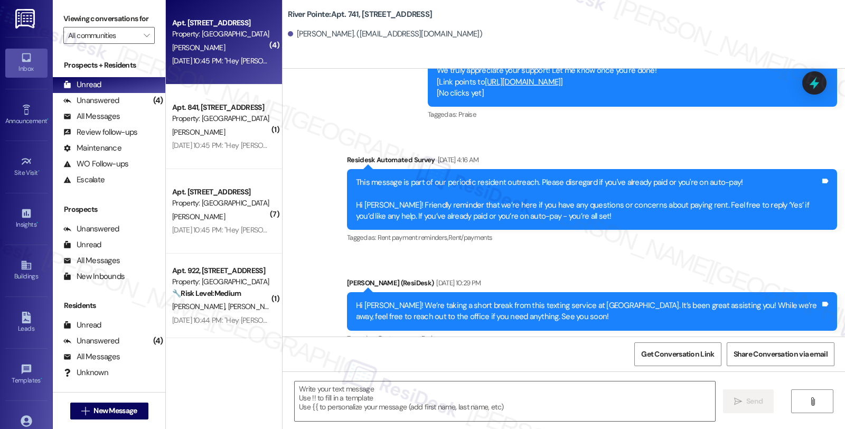
click at [243, 50] on div "[PERSON_NAME]" at bounding box center [221, 47] width 100 height 13
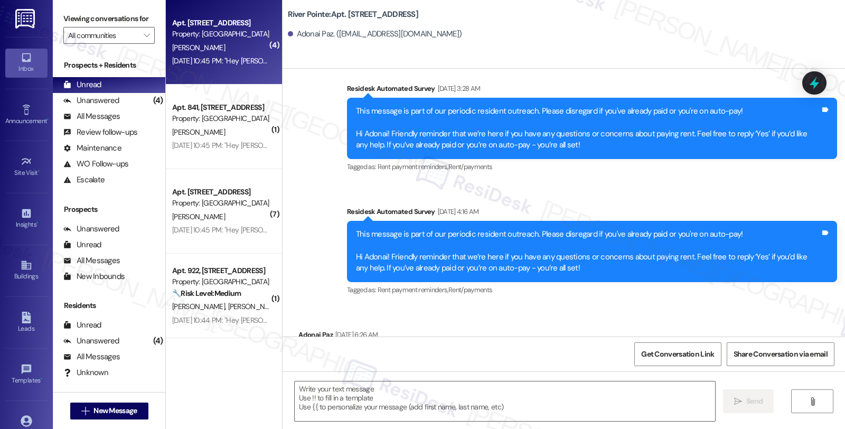
type textarea "Fetching suggested responses. Please feel free to read through the conversation…"
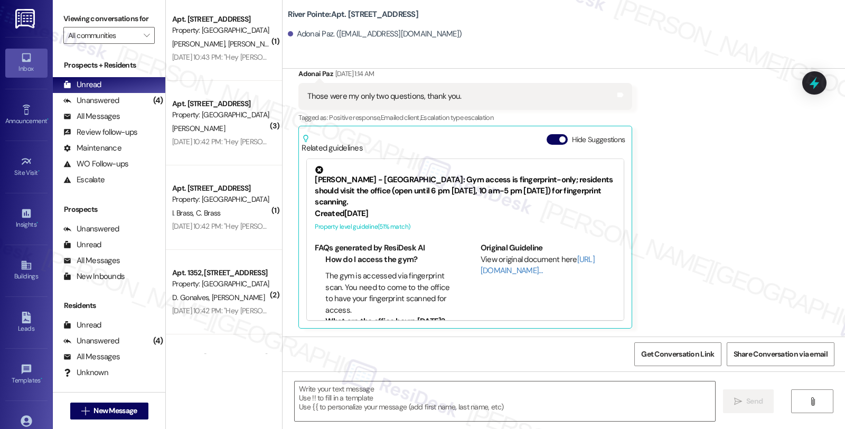
scroll to position [939, 0]
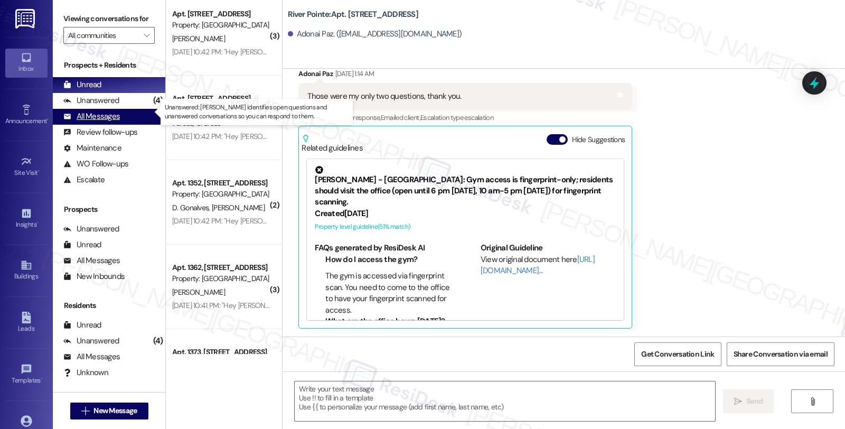
drag, startPoint x: 112, startPoint y: 111, endPoint x: 128, endPoint y: 121, distance: 19.2
click at [112, 106] on div "Unanswered" at bounding box center [91, 100] width 56 height 11
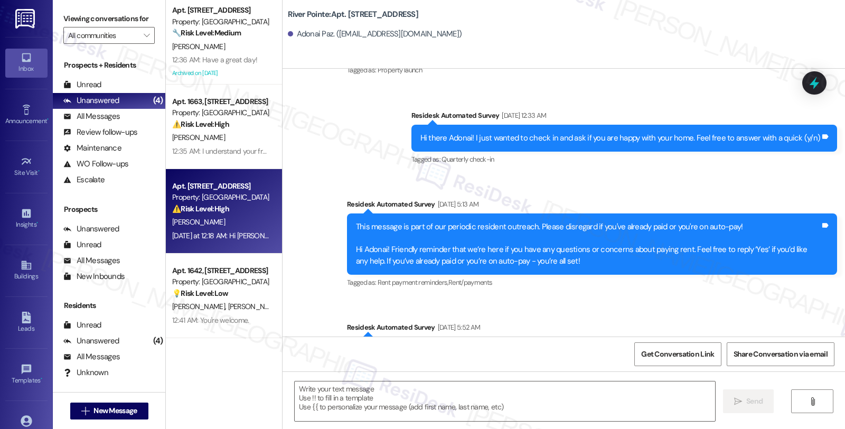
type textarea "Fetching suggested responses. Please feel free to read through the conversation…"
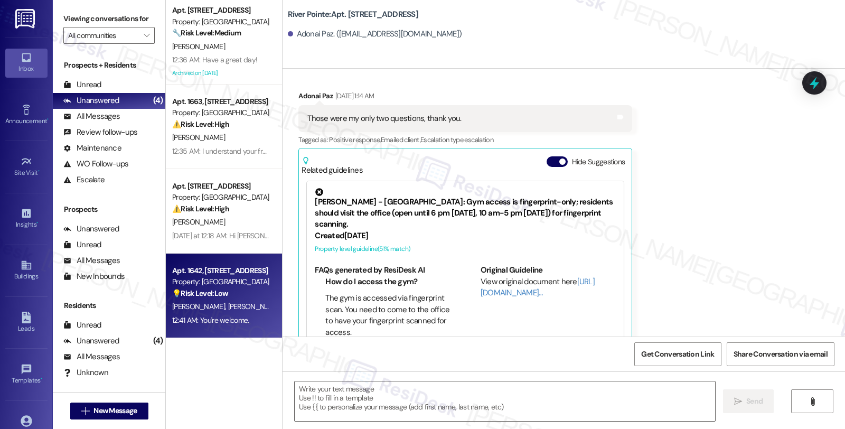
scroll to position [1599, 0]
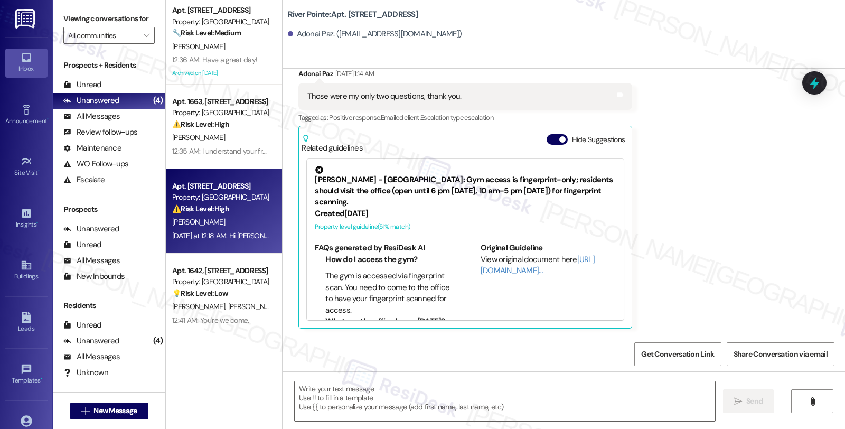
click at [223, 219] on div "[PERSON_NAME]" at bounding box center [221, 221] width 100 height 13
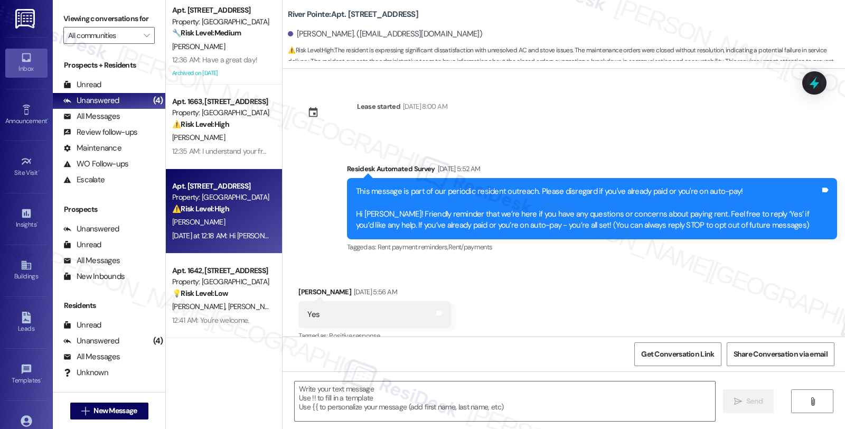
type textarea "Fetching suggested responses. Please feel free to read through the conversation…"
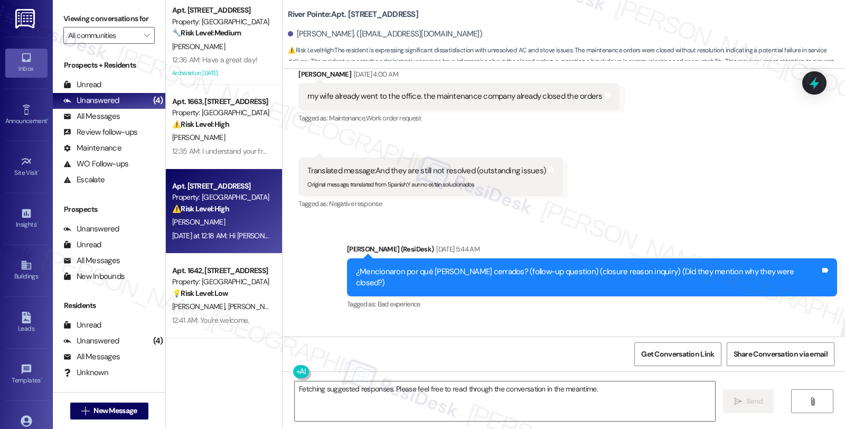
scroll to position [8449, 0]
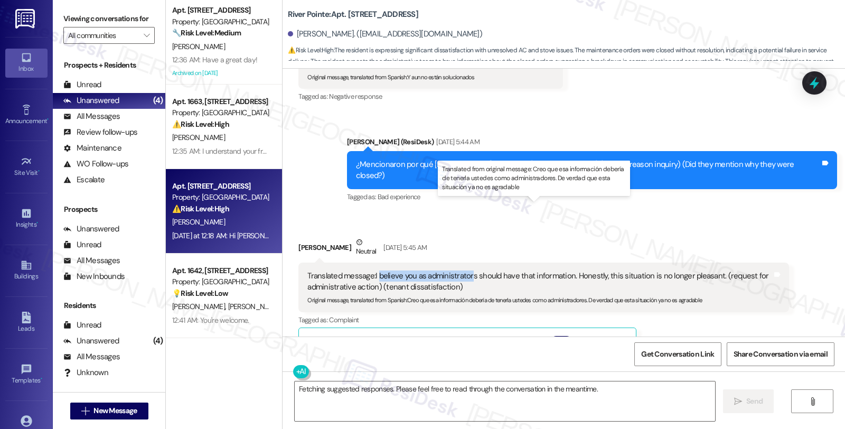
drag, startPoint x: 372, startPoint y: 208, endPoint x: 465, endPoint y: 211, distance: 93.6
click at [465, 270] on div "Translated message: I believe you as administrators should have that informatio…" at bounding box center [539, 281] width 464 height 23
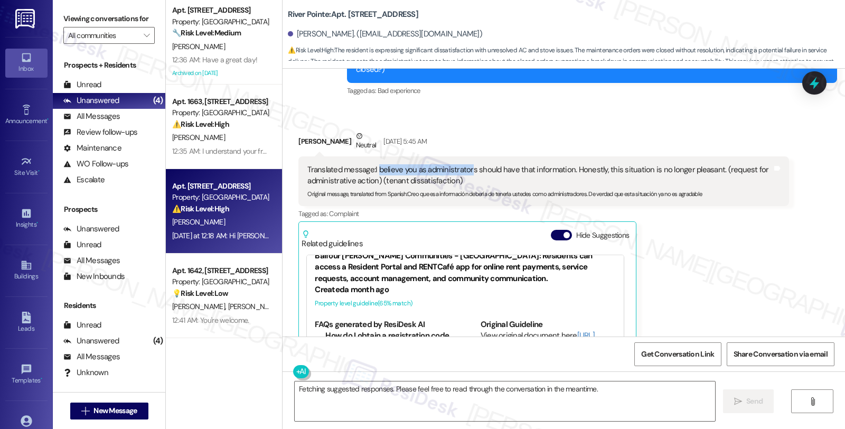
scroll to position [8684, 0]
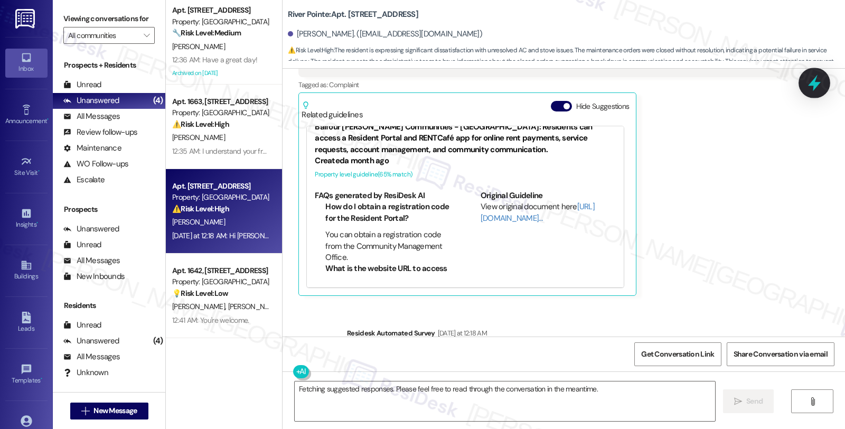
click at [813, 82] on icon at bounding box center [814, 83] width 13 height 16
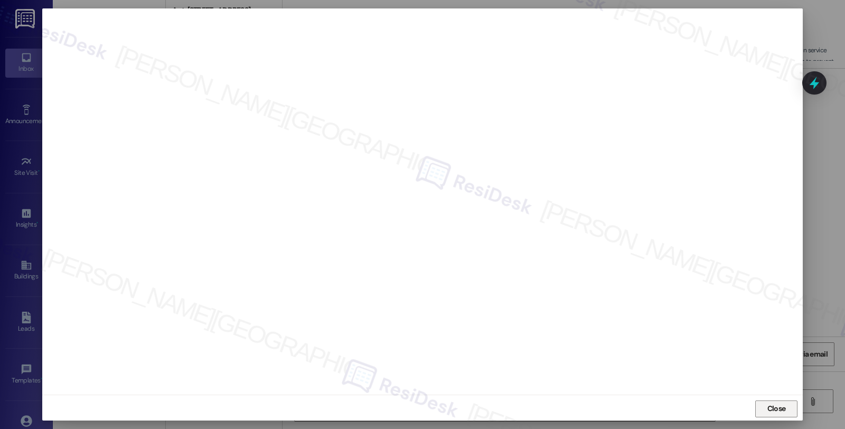
click at [783, 405] on span "Close" at bounding box center [776, 408] width 18 height 11
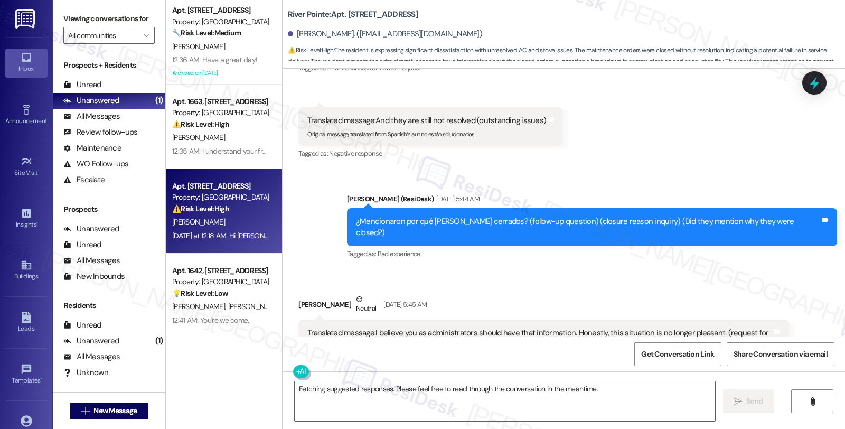
scroll to position [8390, 0]
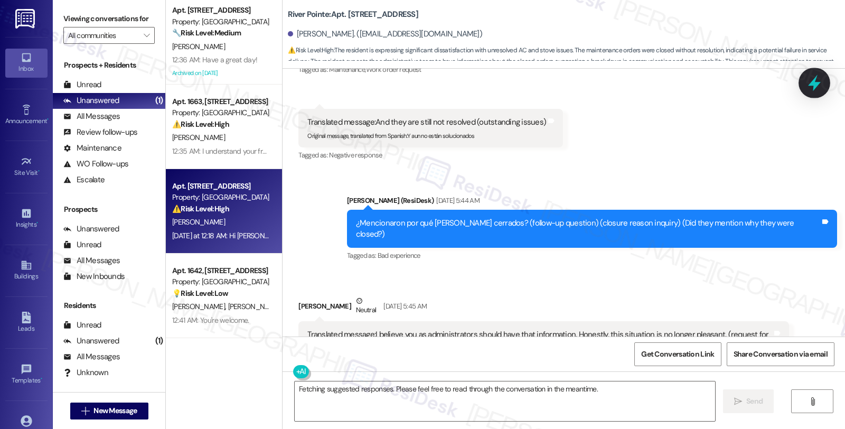
click at [817, 77] on icon at bounding box center [814, 83] width 18 height 18
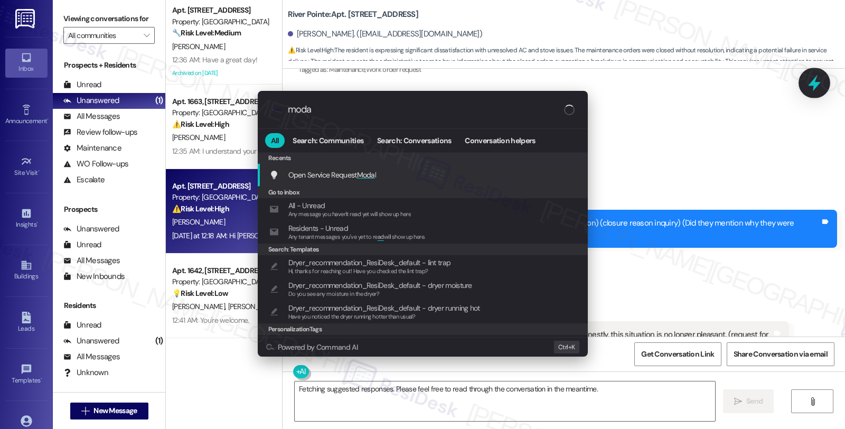
type input "modal"
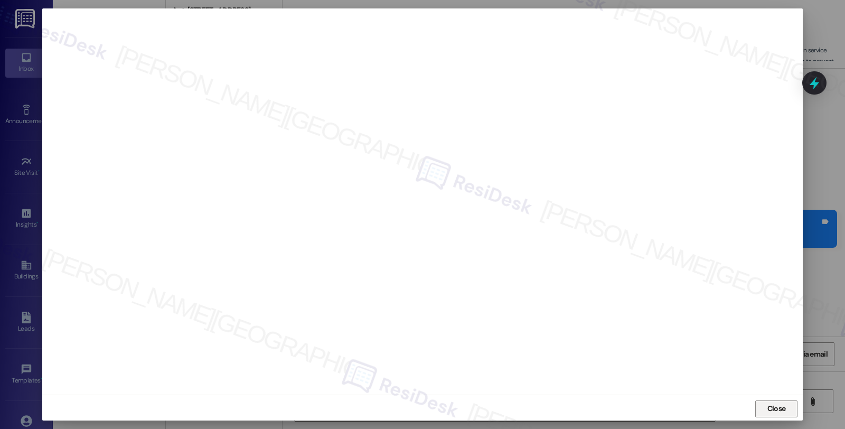
click at [777, 409] on span "Close" at bounding box center [776, 408] width 18 height 11
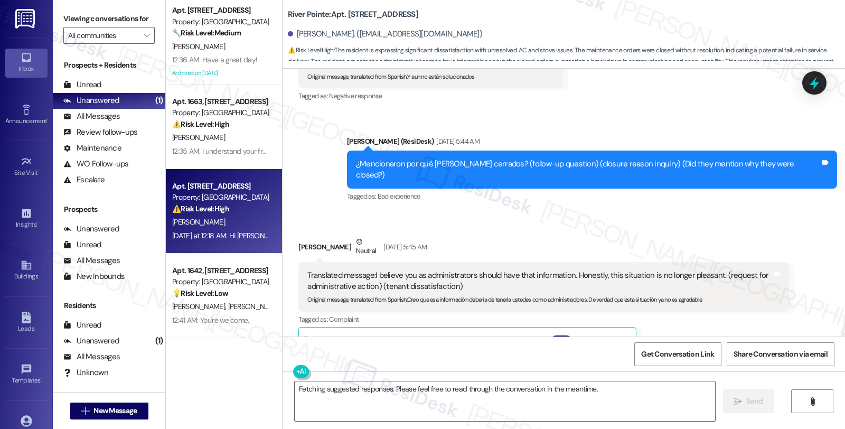
scroll to position [8449, 0]
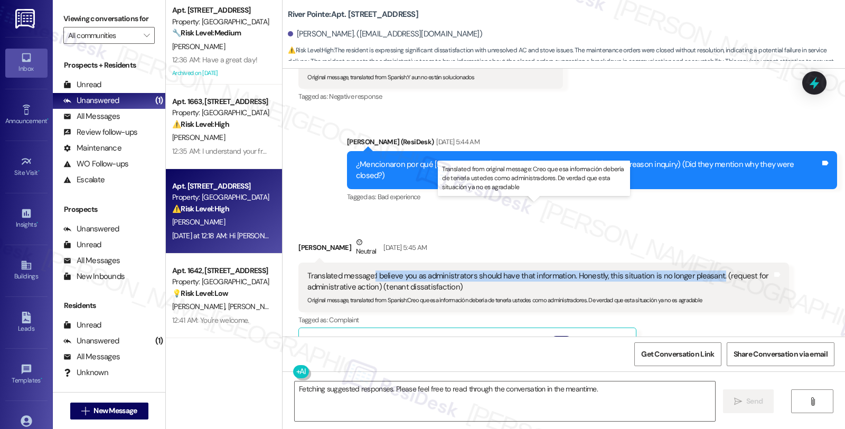
drag, startPoint x: 368, startPoint y: 208, endPoint x: 709, endPoint y: 209, distance: 341.7
click at [709, 270] on div "Translated message: I believe you as administrators should have that informatio…" at bounding box center [539, 281] width 464 height 23
copy div "I believe you as administrators should have that information. Honestly, this si…"
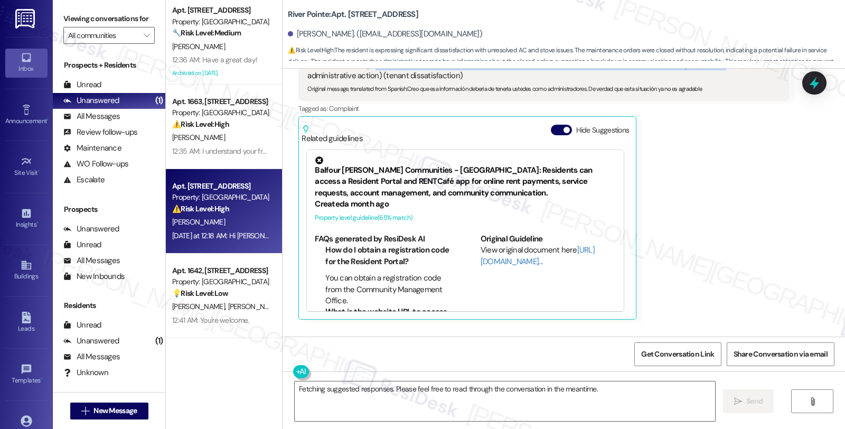
scroll to position [8684, 0]
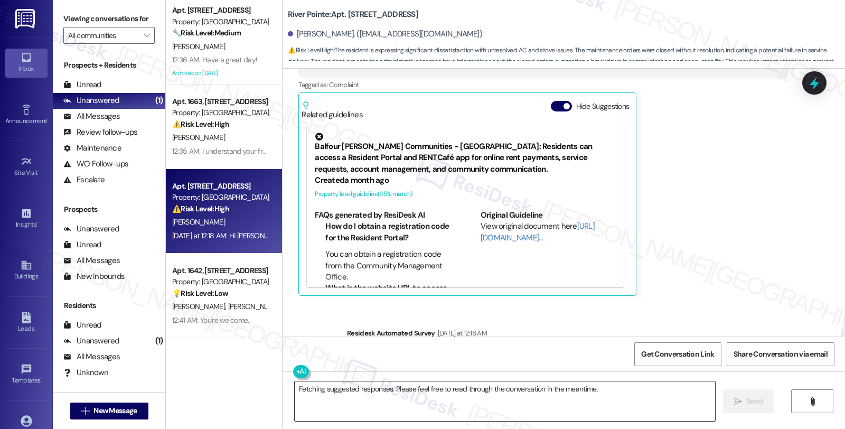
click at [414, 393] on textarea "Fetching suggested responses. Please feel free to read through the conversation…" at bounding box center [505, 401] width 420 height 40
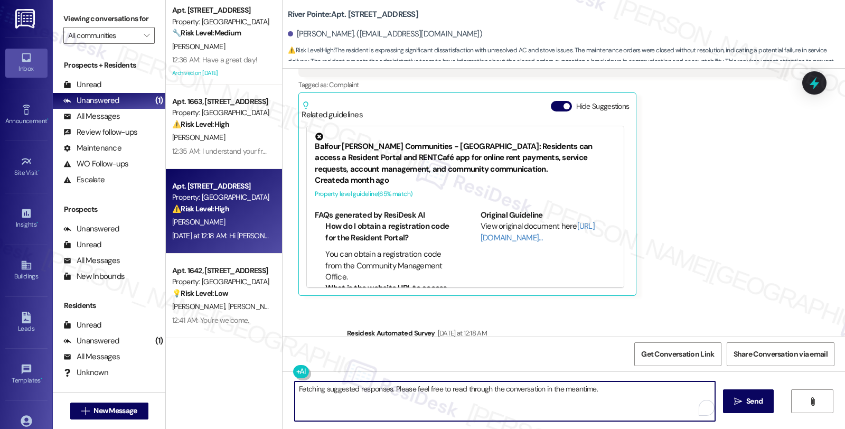
paste textarea "I’m really sorry this has been frustrating. I completely understand where you’r…"
drag, startPoint x: 449, startPoint y: 404, endPoint x: 358, endPoint y: 399, distance: 91.5
click at [358, 399] on textarea "I’m really sorry this has been frustrating. I completely understand where you’r…" at bounding box center [505, 401] width 420 height 40
type textarea "I’m really sorry this has been frustrating. I completely understand where you’r…"
click at [505, 399] on textarea "I’m really sorry this has been frustrating. I completely understand where you’r…" at bounding box center [505, 401] width 420 height 40
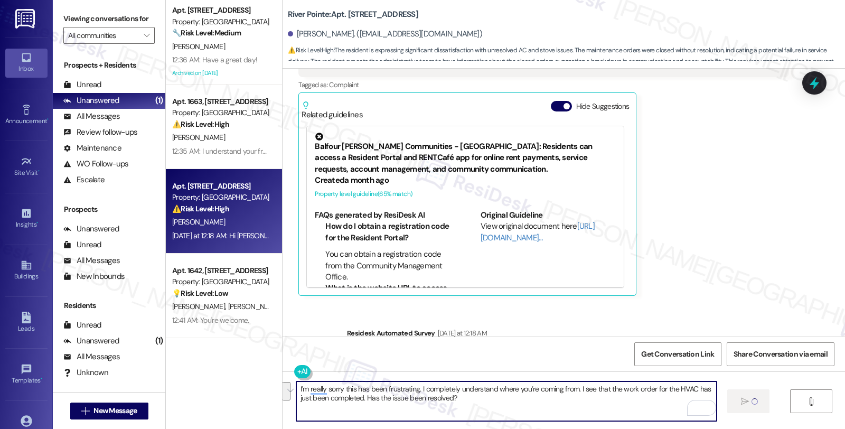
drag, startPoint x: 460, startPoint y: 403, endPoint x: 282, endPoint y: 381, distance: 179.4
click at [283, 381] on div "I’m really sorry this has been frustrating. I completely understand where you’r…" at bounding box center [564, 410] width 562 height 79
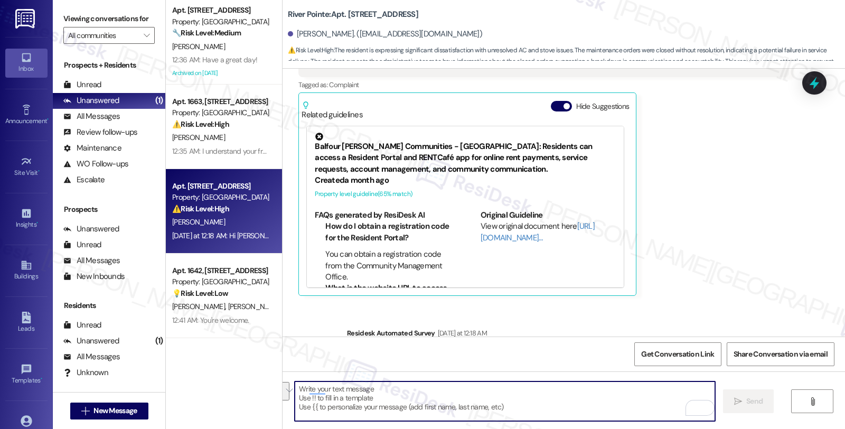
scroll to position [8583, 0]
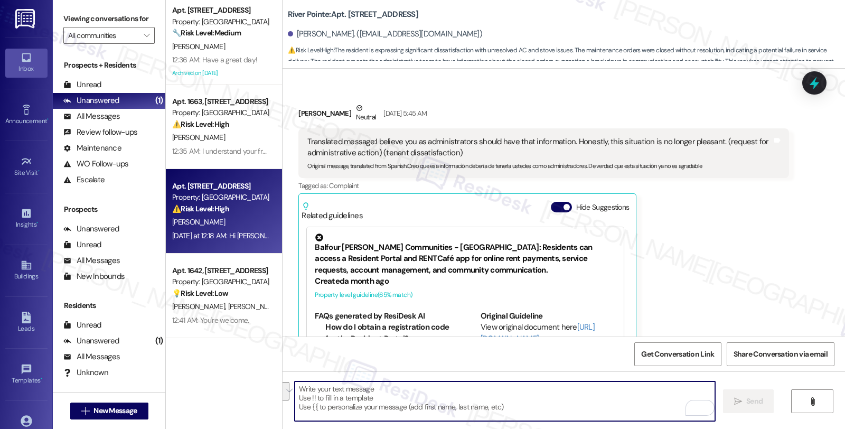
click at [485, 409] on textarea "To enrich screen reader interactions, please activate Accessibility in Grammarl…" at bounding box center [505, 401] width 420 height 40
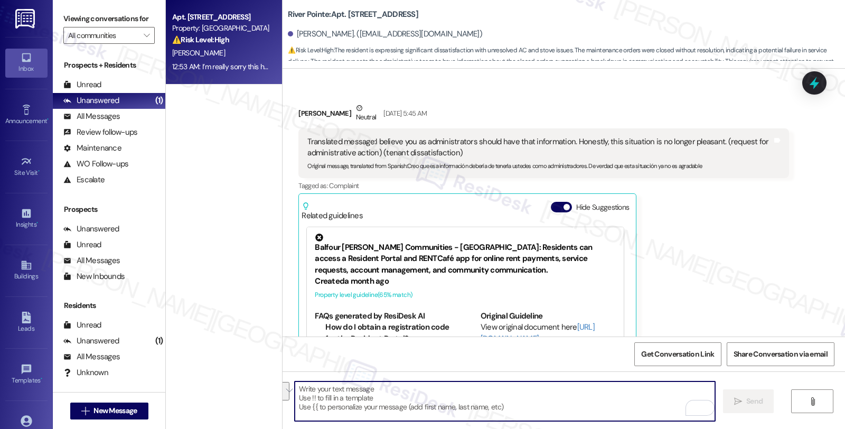
paste textarea "I’m really sorry this has been frustrating. I completely understand where you’r…"
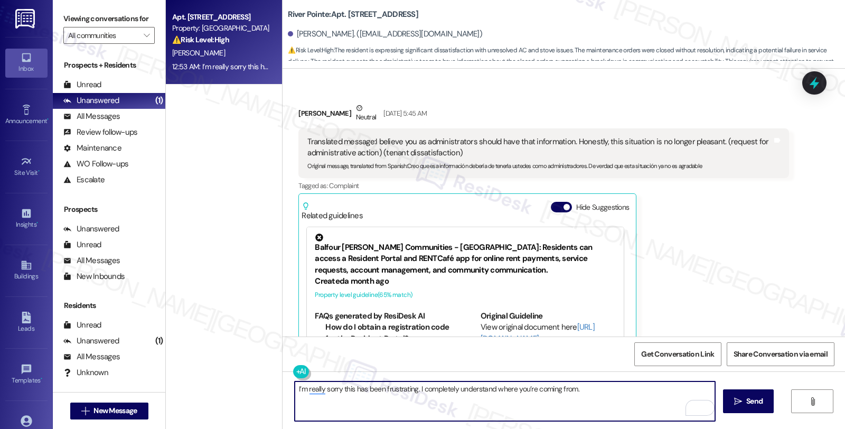
scroll to position [8769, 0]
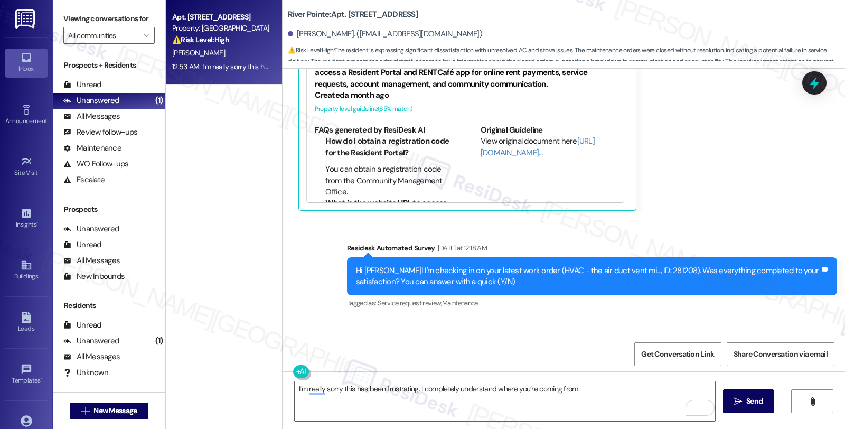
drag, startPoint x: 524, startPoint y: 315, endPoint x: 325, endPoint y: 300, distance: 199.7
click at [325, 300] on div "Survey, sent via SMS Residesk Automated Survey Yesterday at 12:18 AM Hi Erbin! …" at bounding box center [564, 311] width 562 height 185
copy div "I’m really sorry this has been frustrating. I completely understand where you’r…"
click at [446, 398] on textarea "I’m really sorry this has been frustrating. I completely understand where you’r…" at bounding box center [505, 401] width 420 height 40
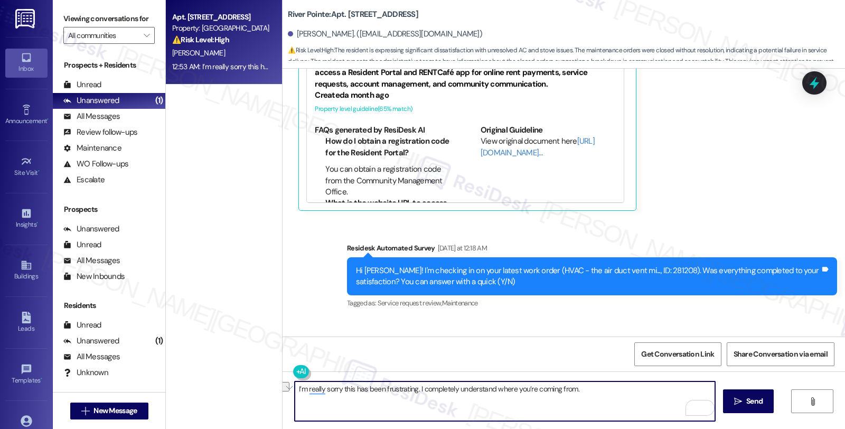
paste textarea "I see that the work order for the HVAC has just been completed. Has the issue b…"
type textarea "I’m really sorry this has been frustrating. I completely understand where you’r…"
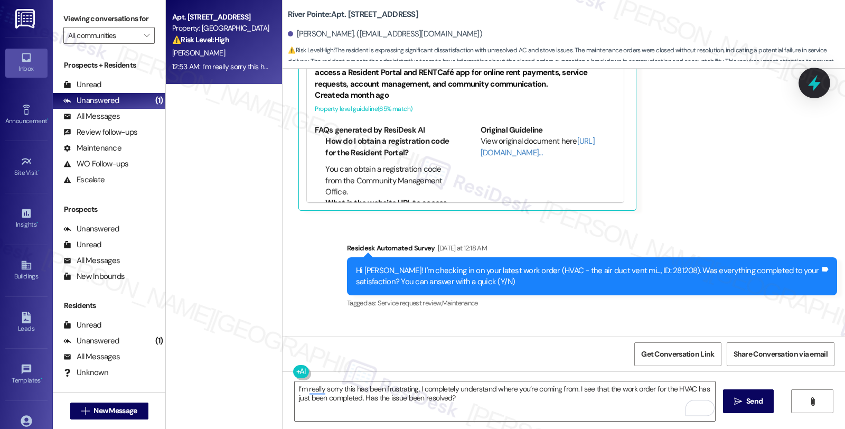
click at [815, 88] on icon at bounding box center [814, 83] width 18 height 18
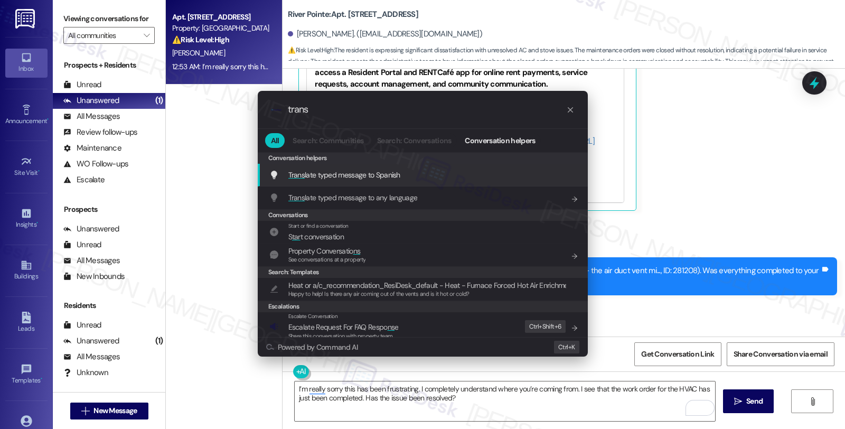
type input "trans"
click at [339, 172] on span "Trans late typed message to Spanish" at bounding box center [344, 175] width 112 height 10
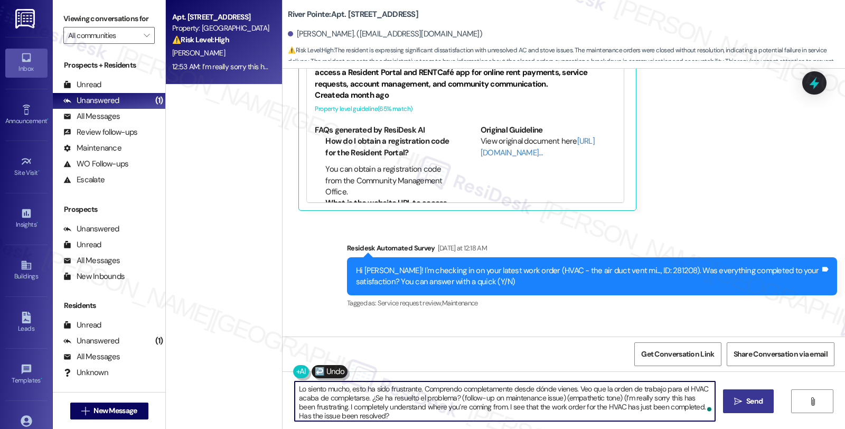
type textarea "Lo siento mucho, esto ha sido frustrante. Comprendo completamente desde dónde v…"
click at [752, 405] on span "Send" at bounding box center [754, 401] width 16 height 11
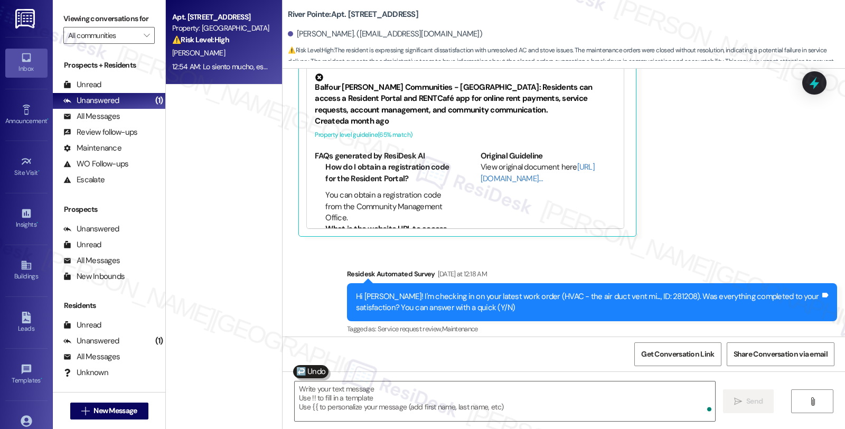
scroll to position [8876, 0]
